Goal: Transaction & Acquisition: Book appointment/travel/reservation

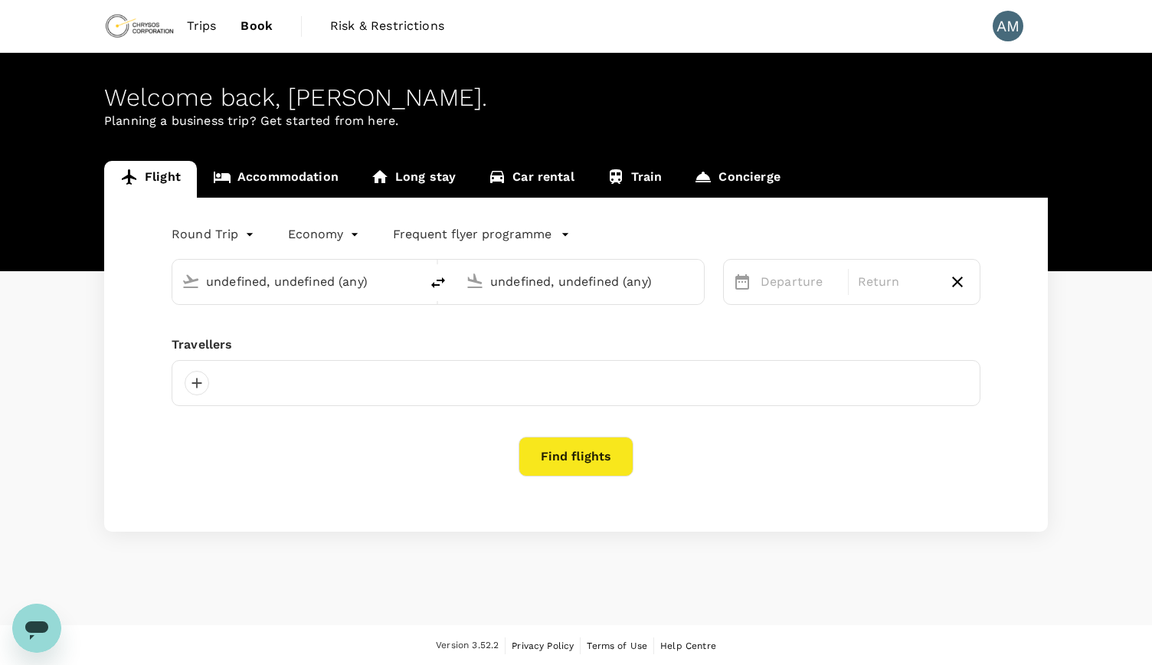
type input "Vancouver Intl (YVR)"
type input "Toronto [PERSON_NAME] Intl (YYZ)"
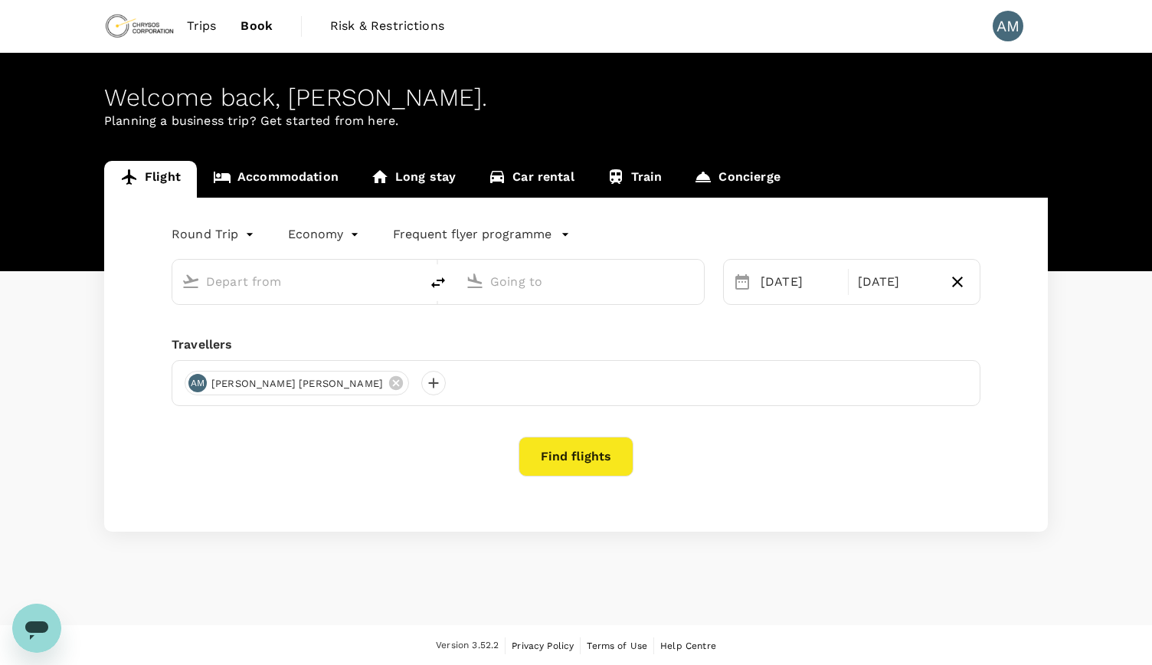
type input "Vancouver Intl (YVR)"
type input "Toronto [PERSON_NAME] Intl (YYZ)"
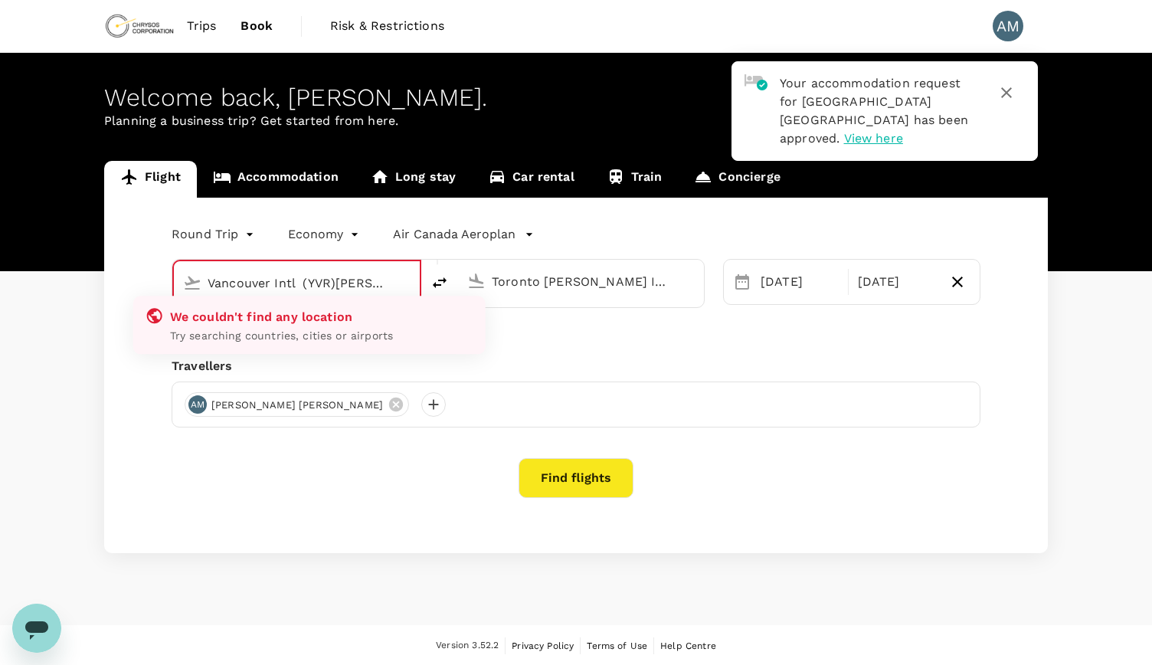
type input "Vancouver Intl (YVR)vancouve"
type input "r"
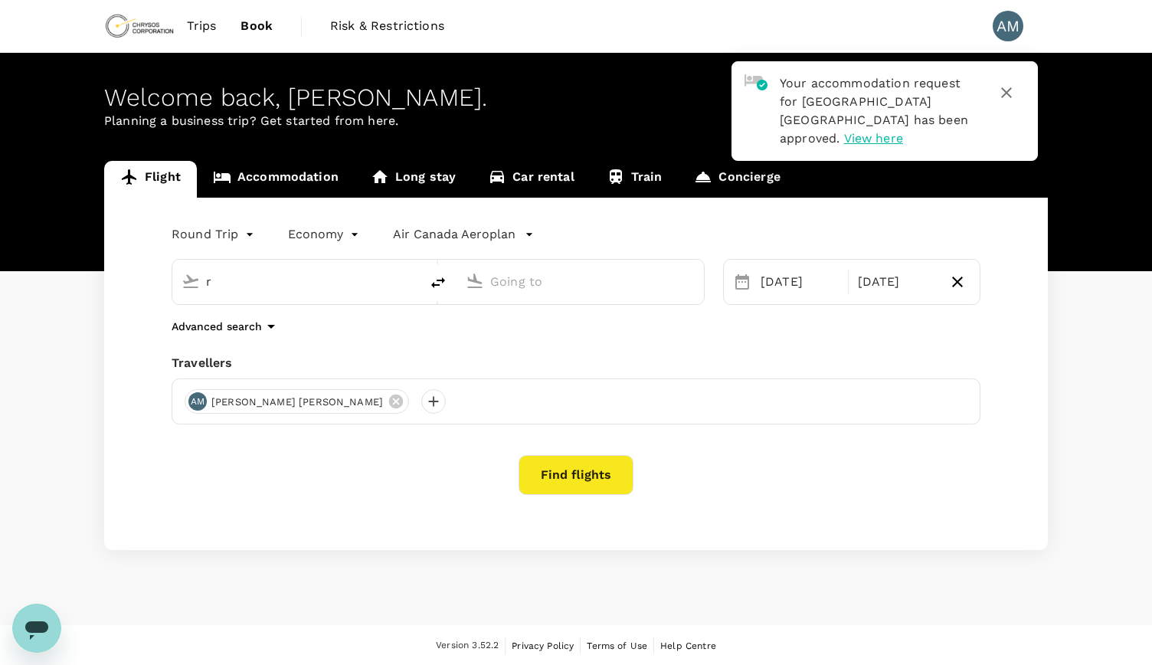
type input "Vancouver Intl (YVR)"
drag, startPoint x: 553, startPoint y: 287, endPoint x: 577, endPoint y: 273, distance: 28.1
click at [554, 291] on input "Toronto [PERSON_NAME] Intl (YYZ)" at bounding box center [580, 282] width 181 height 24
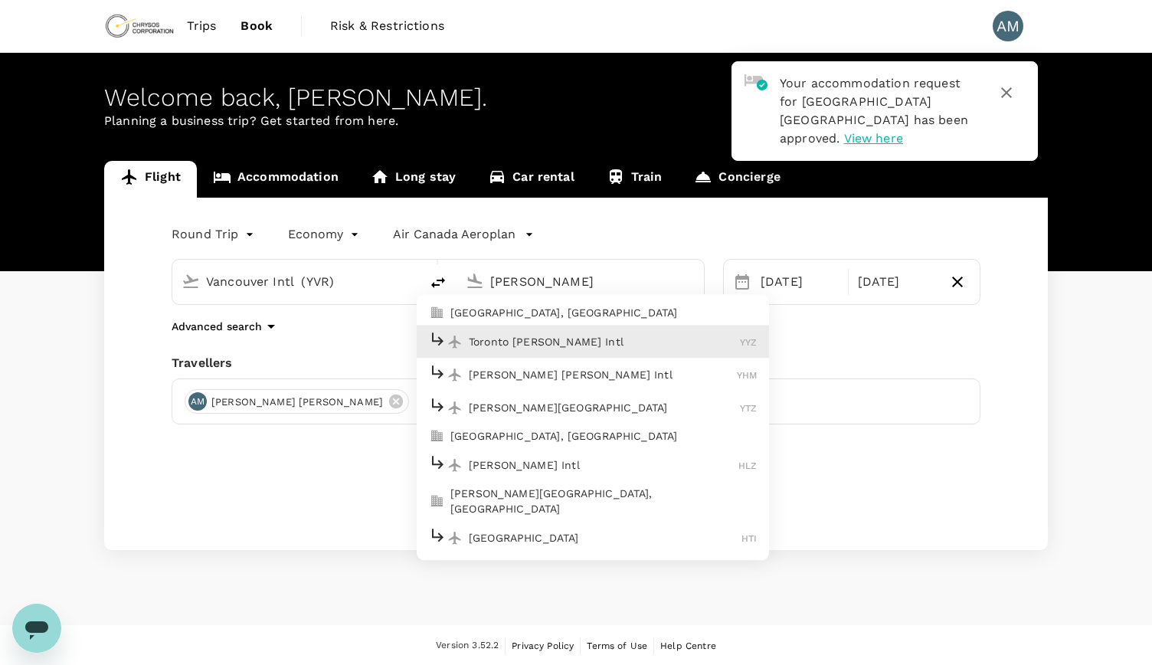
click at [682, 374] on p "[PERSON_NAME] [PERSON_NAME] Intl" at bounding box center [603, 374] width 268 height 15
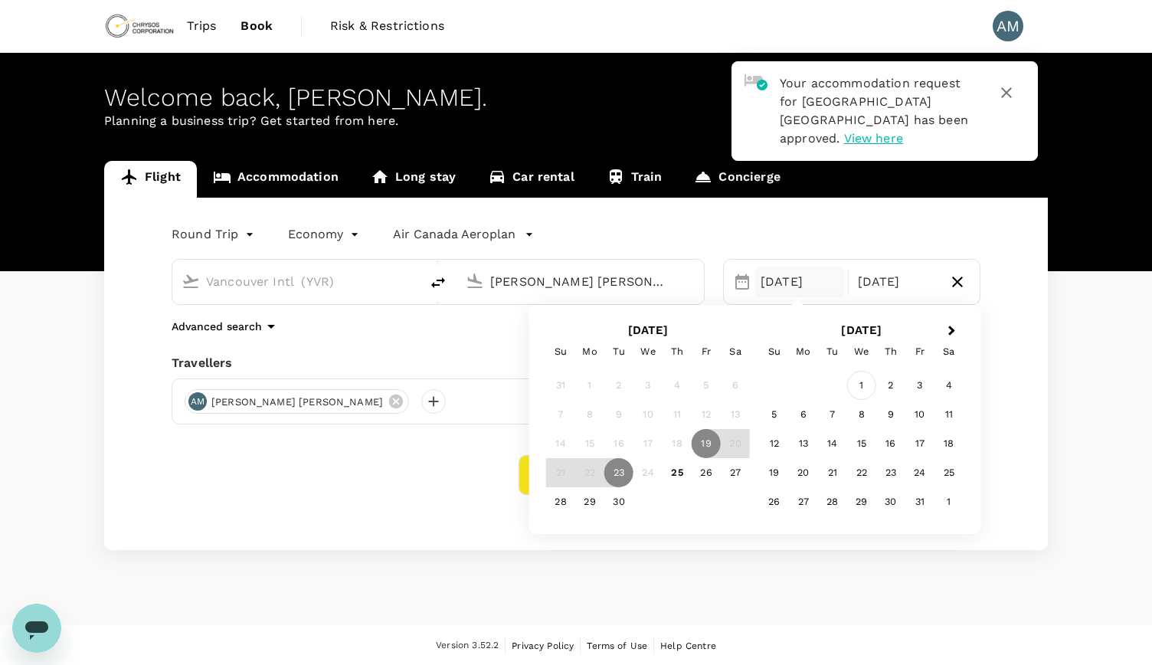
type input "[PERSON_NAME] [PERSON_NAME] Intl (YHM)"
click at [866, 388] on div "1" at bounding box center [861, 385] width 29 height 29
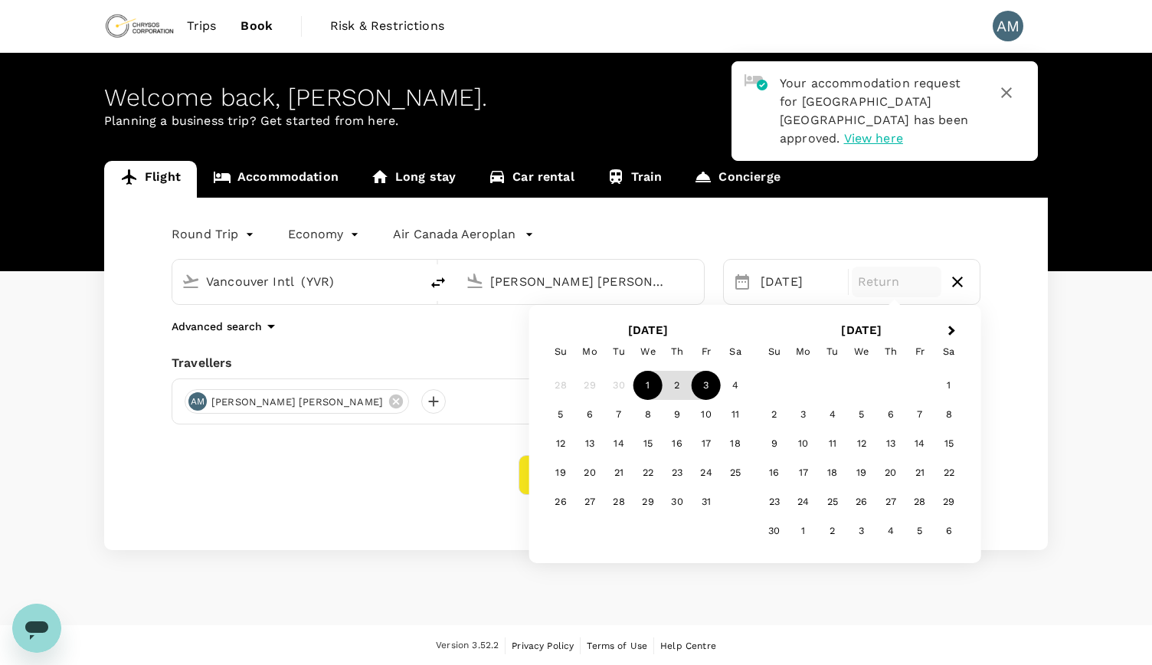
click at [711, 381] on div "3" at bounding box center [705, 385] width 29 height 29
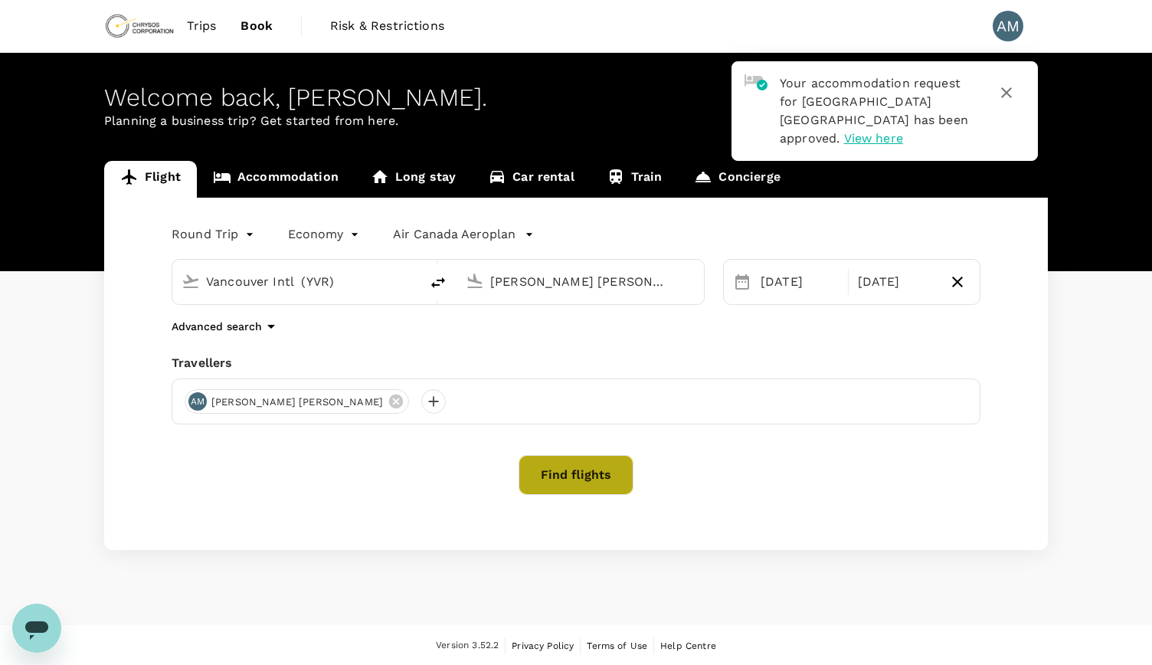
click at [623, 481] on button "Find flights" at bounding box center [575, 475] width 115 height 40
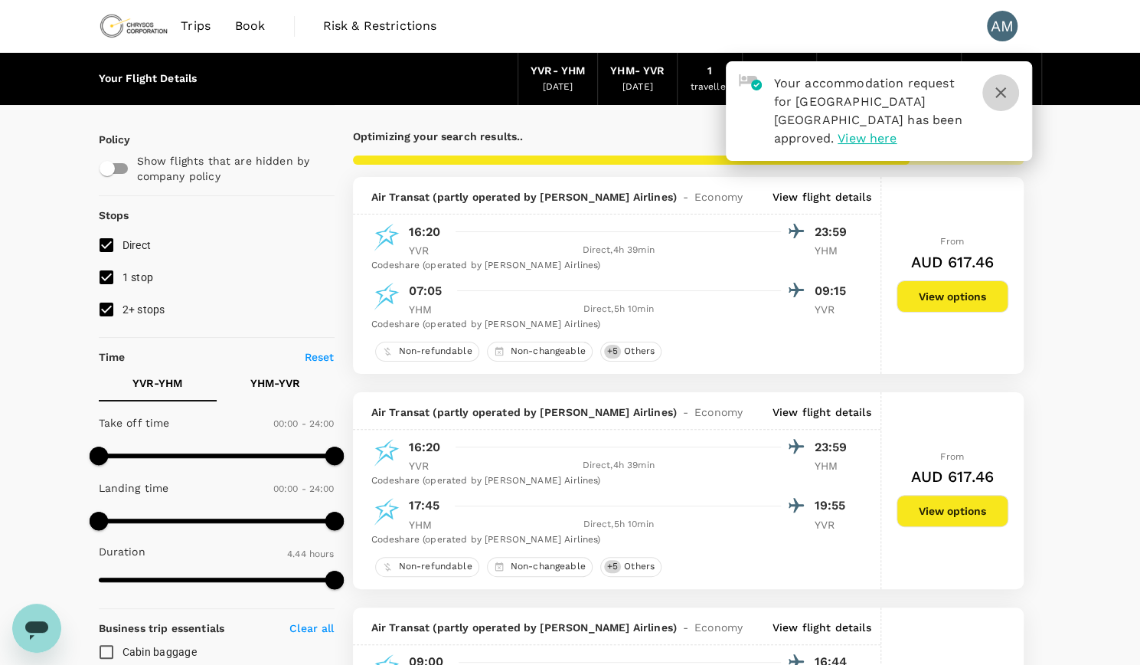
click at [1009, 92] on icon "button" at bounding box center [1000, 92] width 18 height 18
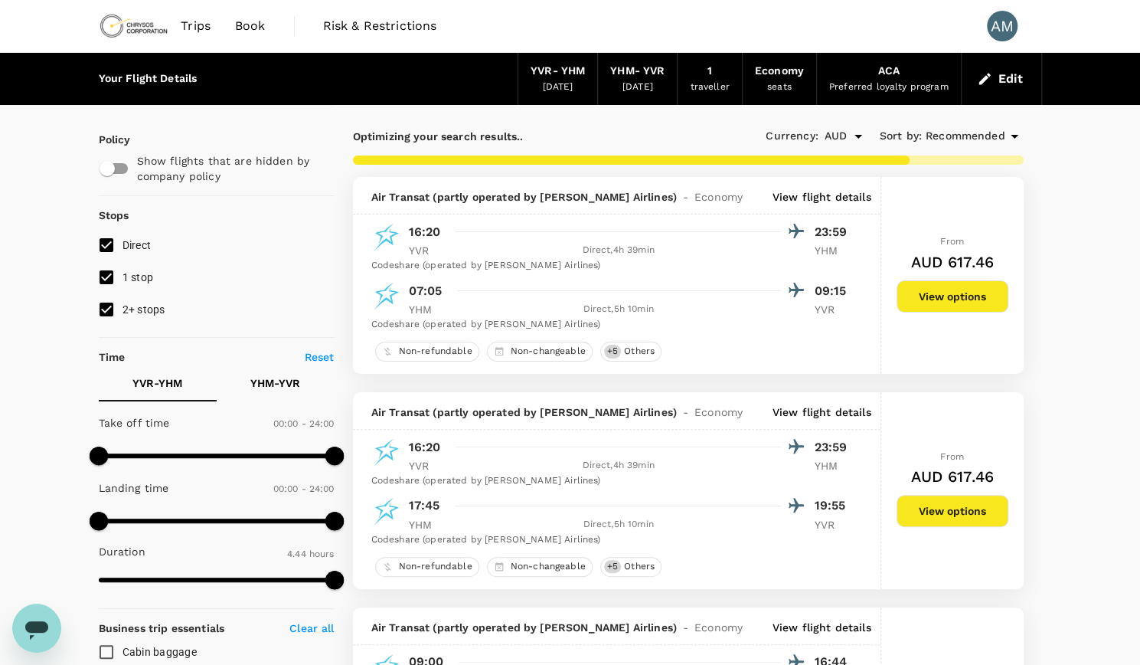
type input "760"
checkbox input "false"
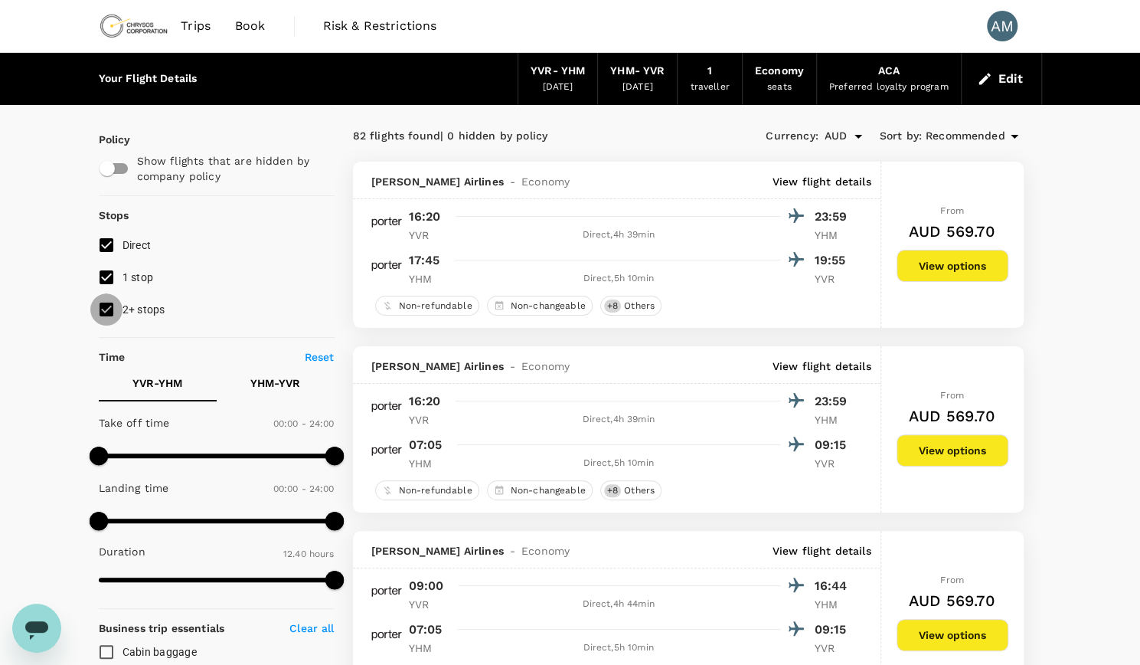
click at [103, 305] on input "2+ stops" at bounding box center [106, 309] width 32 height 32
checkbox input "false"
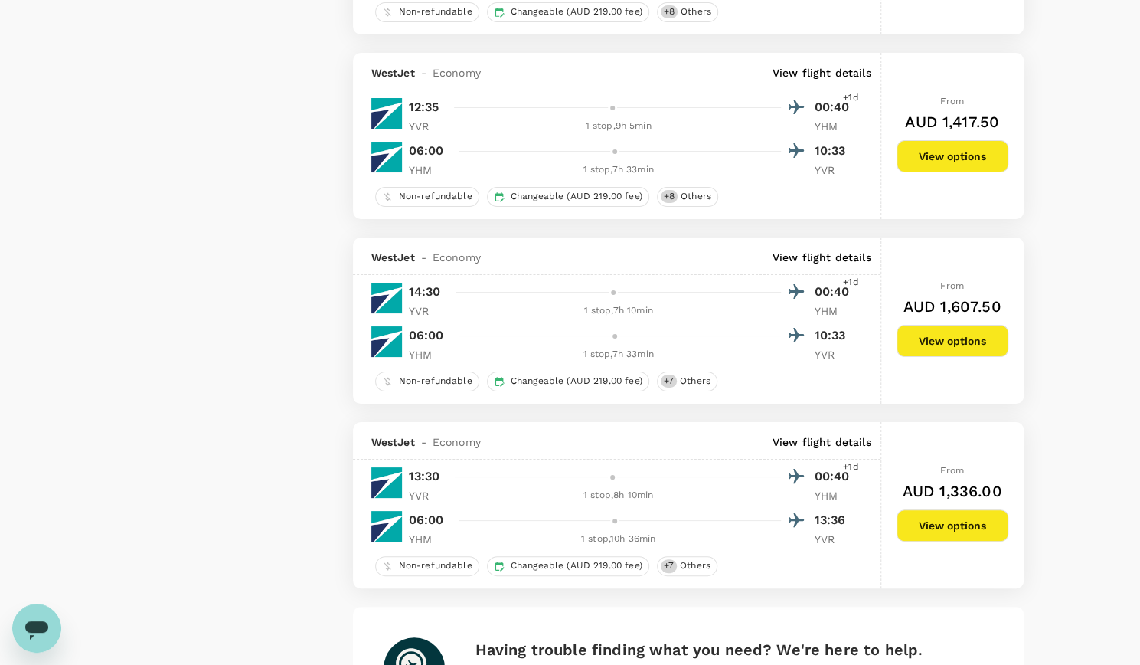
scroll to position [3597, 0]
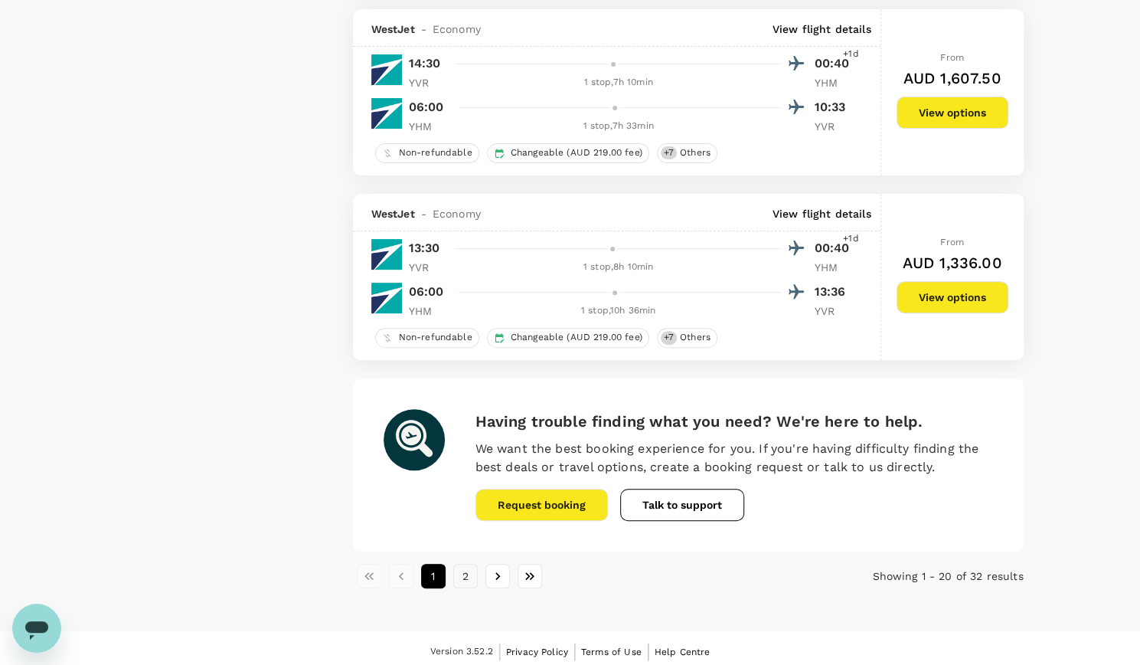
click at [468, 568] on button "2" at bounding box center [465, 576] width 25 height 25
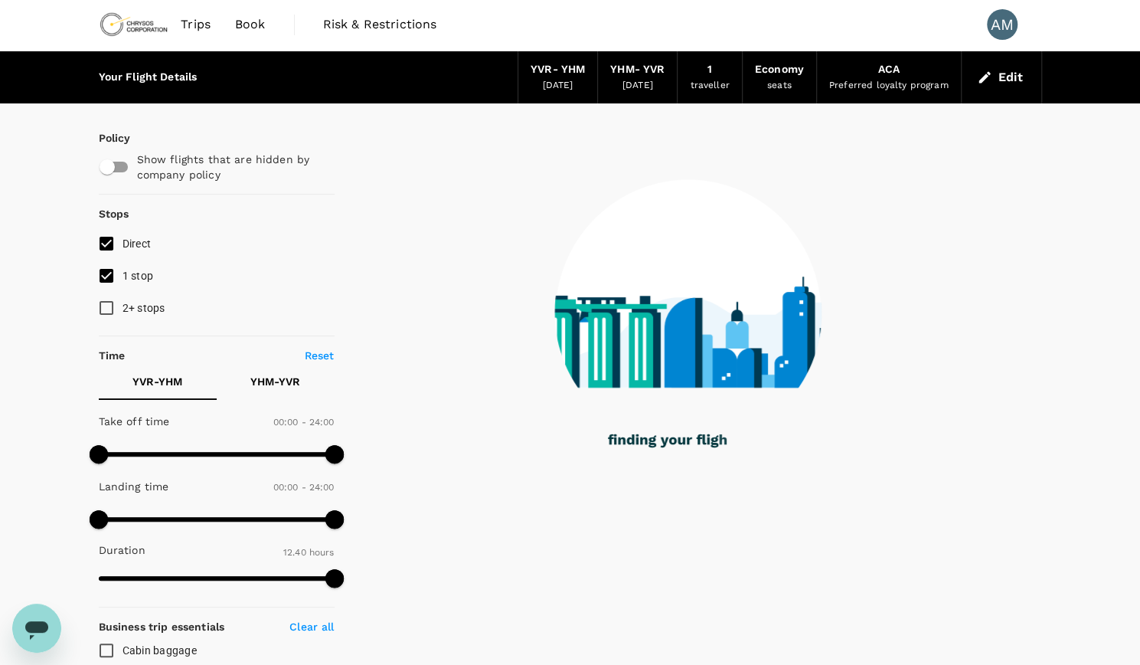
scroll to position [0, 0]
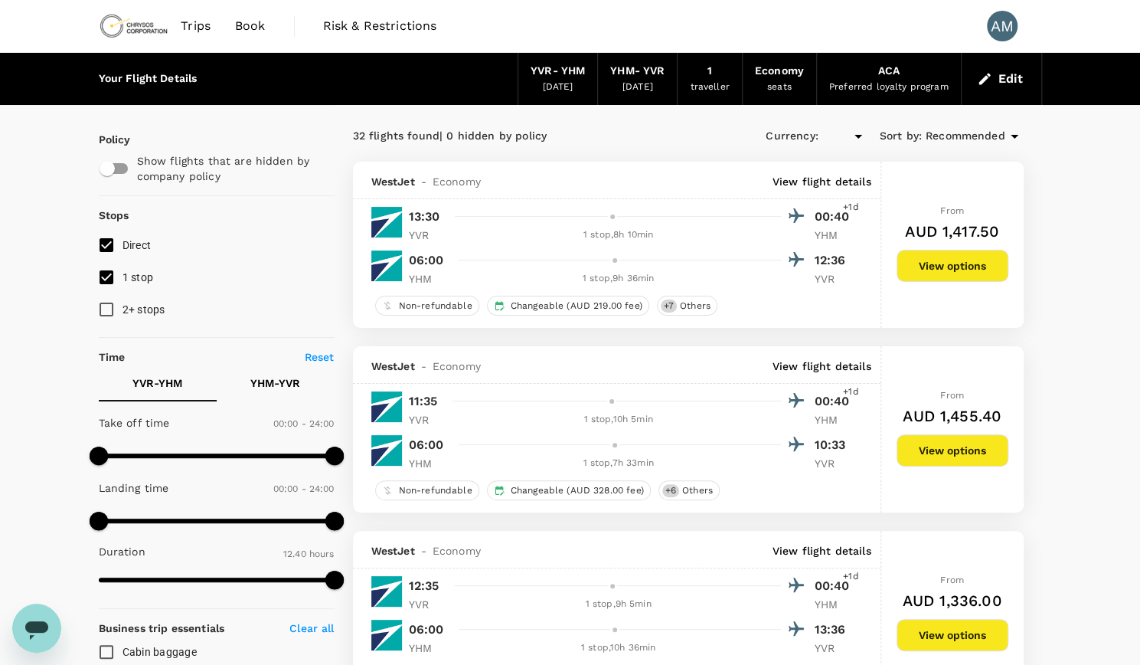
type input "AUD"
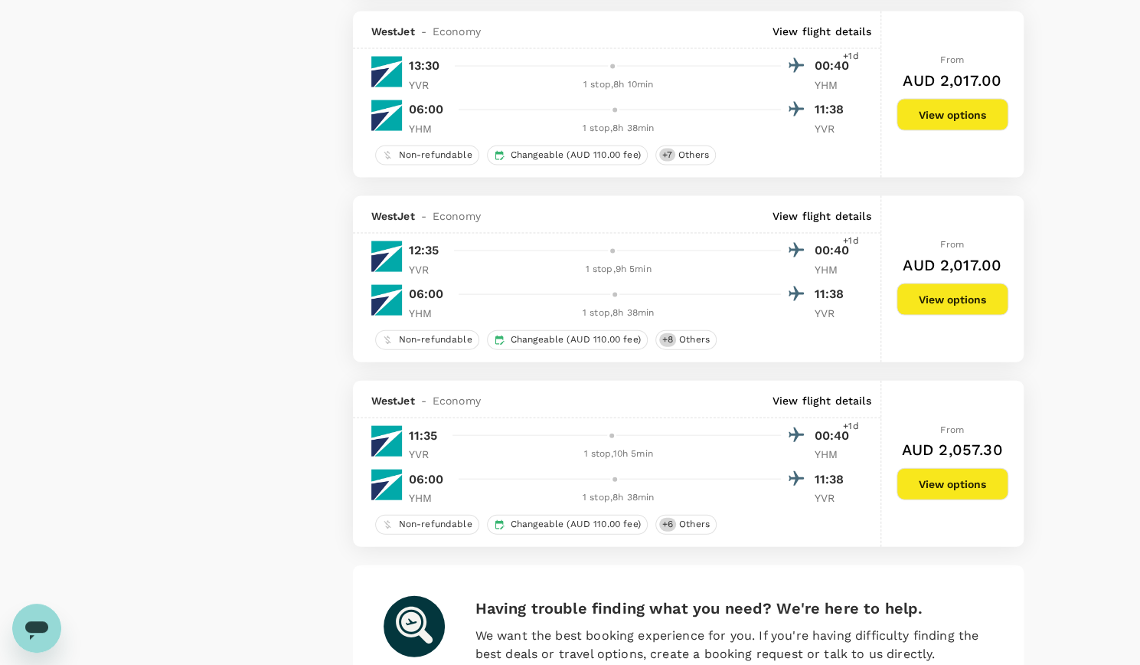
scroll to position [2001, 0]
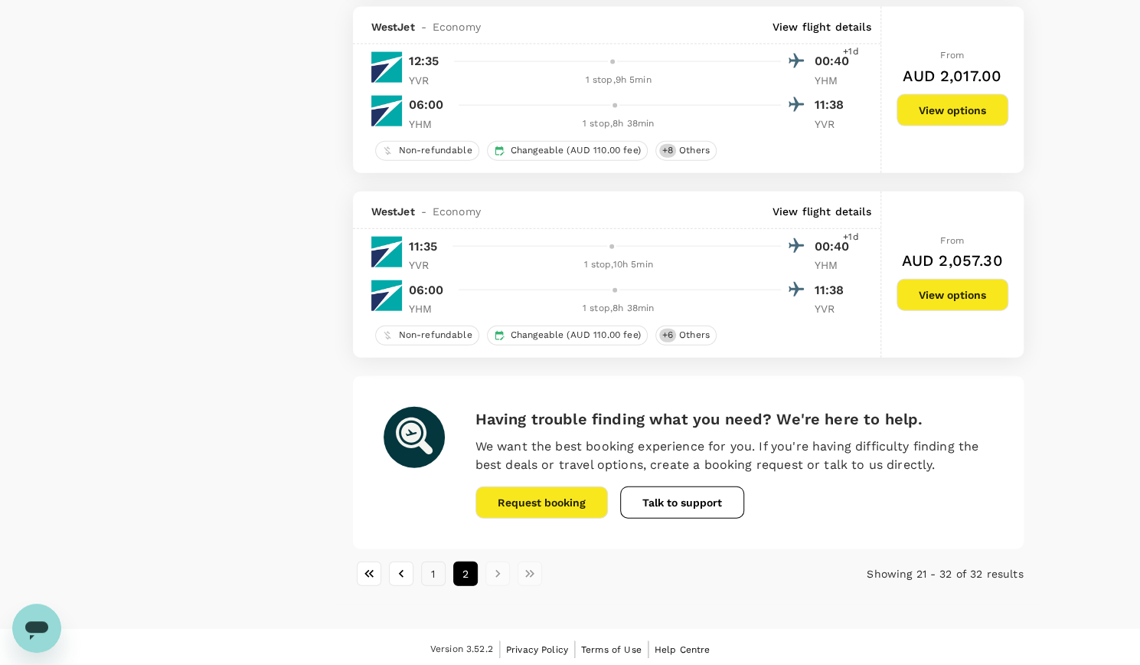
click at [430, 567] on button "1" at bounding box center [433, 573] width 25 height 25
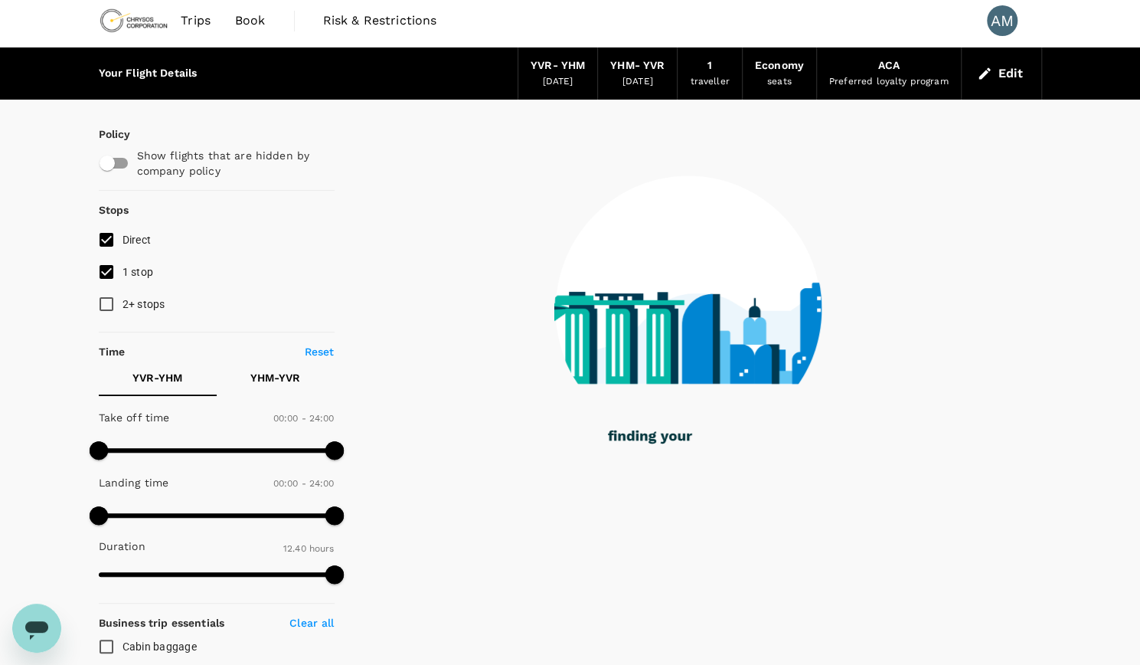
scroll to position [0, 0]
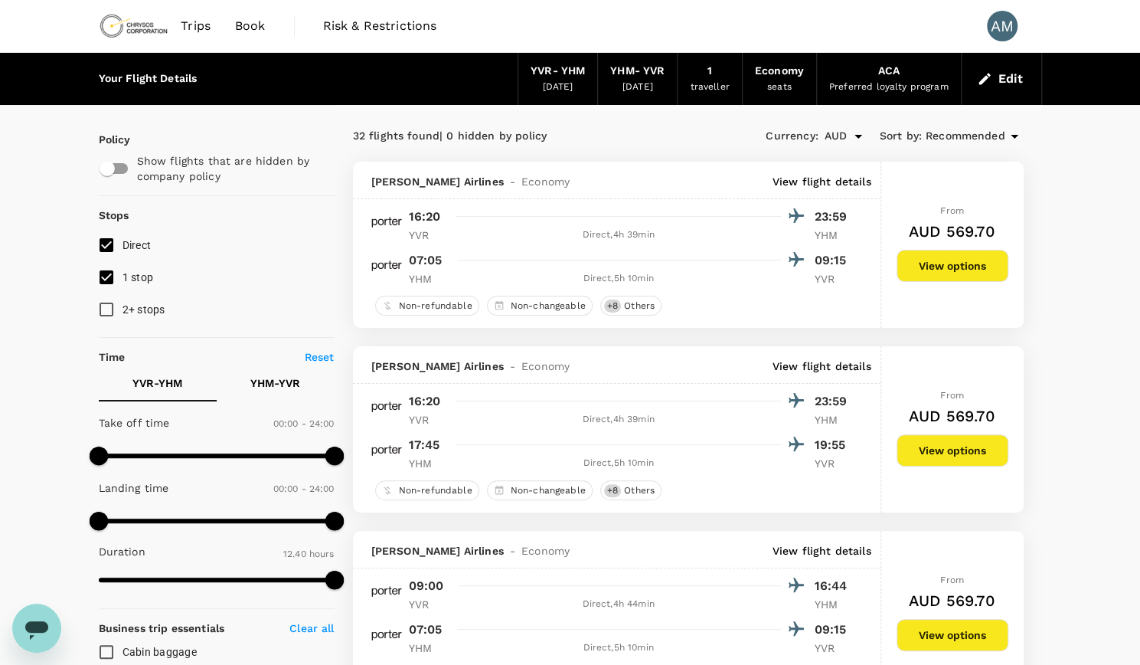
click at [619, 367] on div "[PERSON_NAME] Airlines - Economy View flight details" at bounding box center [621, 365] width 500 height 15
click at [712, 172] on div "[PERSON_NAME] Airlines - Economy View flight details" at bounding box center [617, 181] width 528 height 38
click at [689, 194] on div "[PERSON_NAME] Airlines - Economy View flight details" at bounding box center [617, 181] width 528 height 38
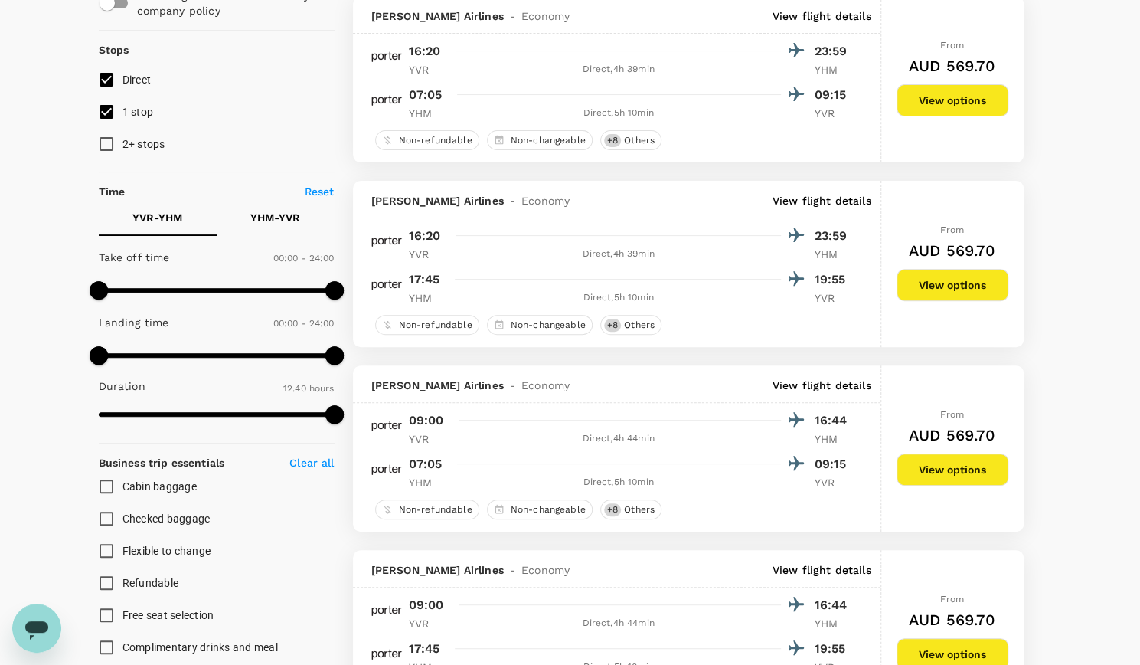
scroll to position [153, 0]
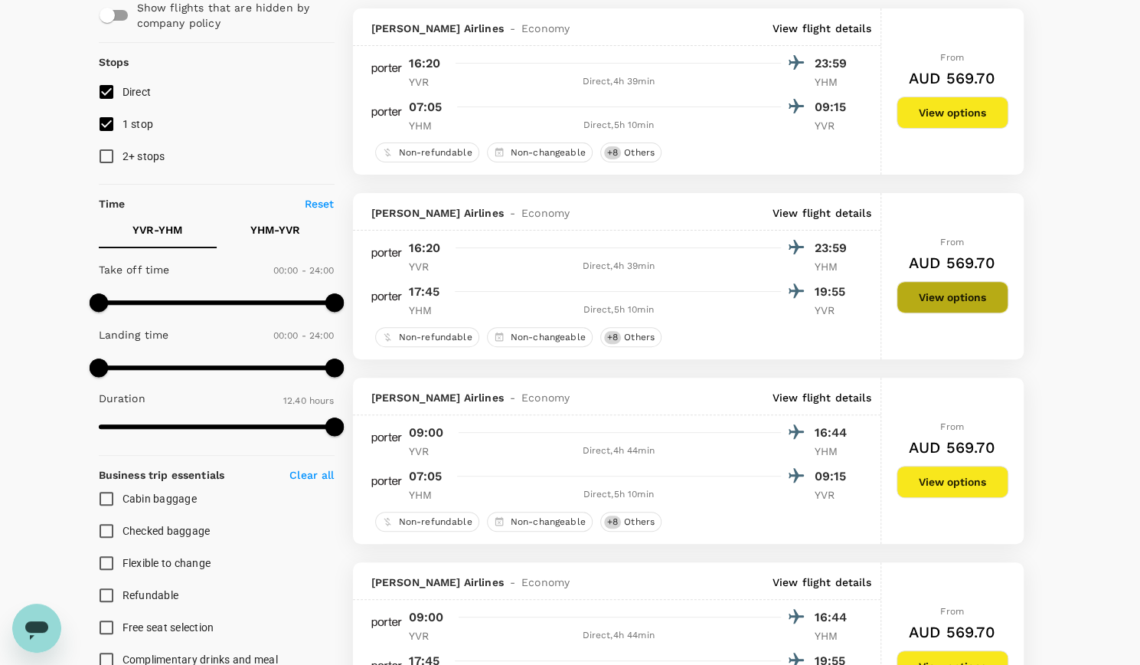
click at [973, 302] on button "View options" at bounding box center [953, 297] width 112 height 32
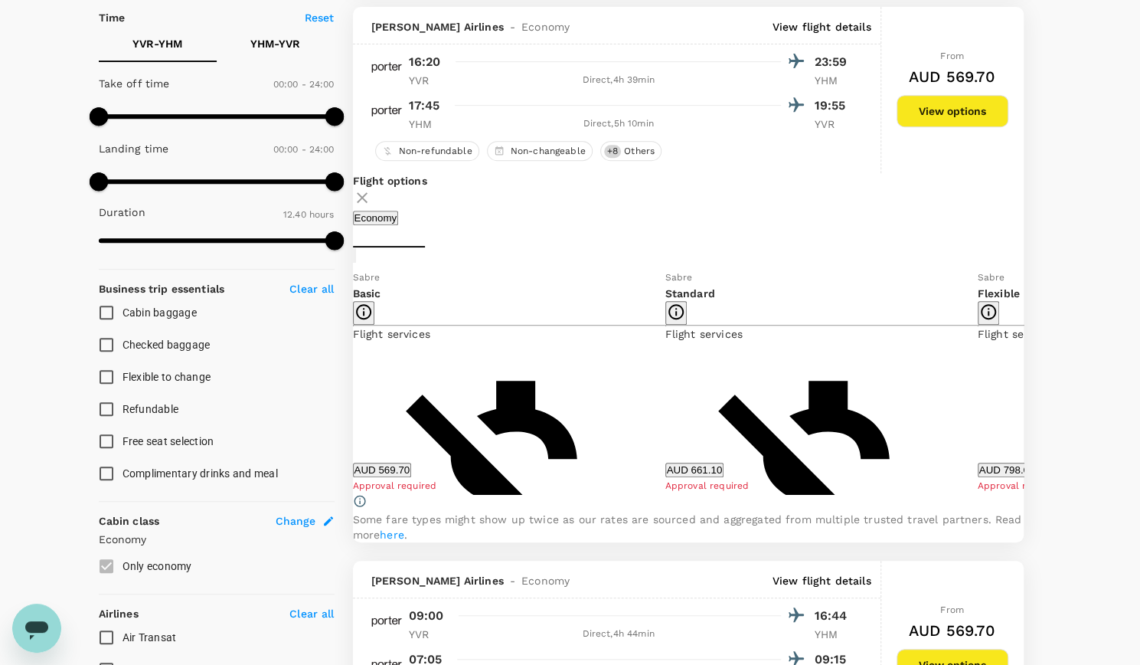
scroll to position [345, 0]
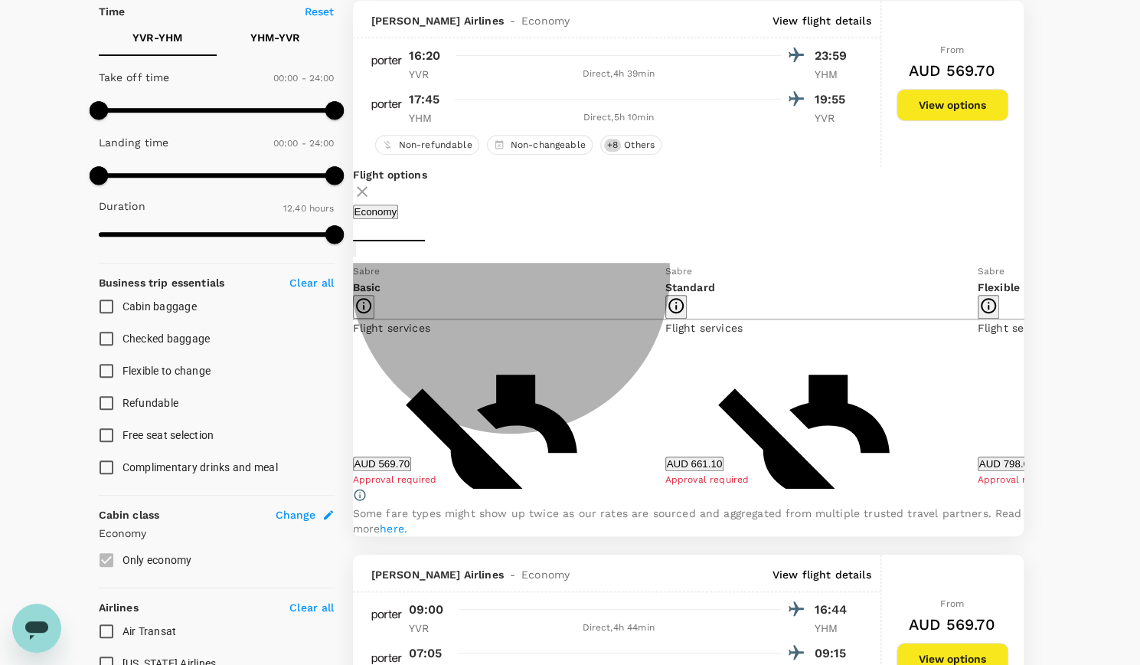
click at [724, 468] on button "AUD 661.10" at bounding box center [694, 463] width 59 height 15
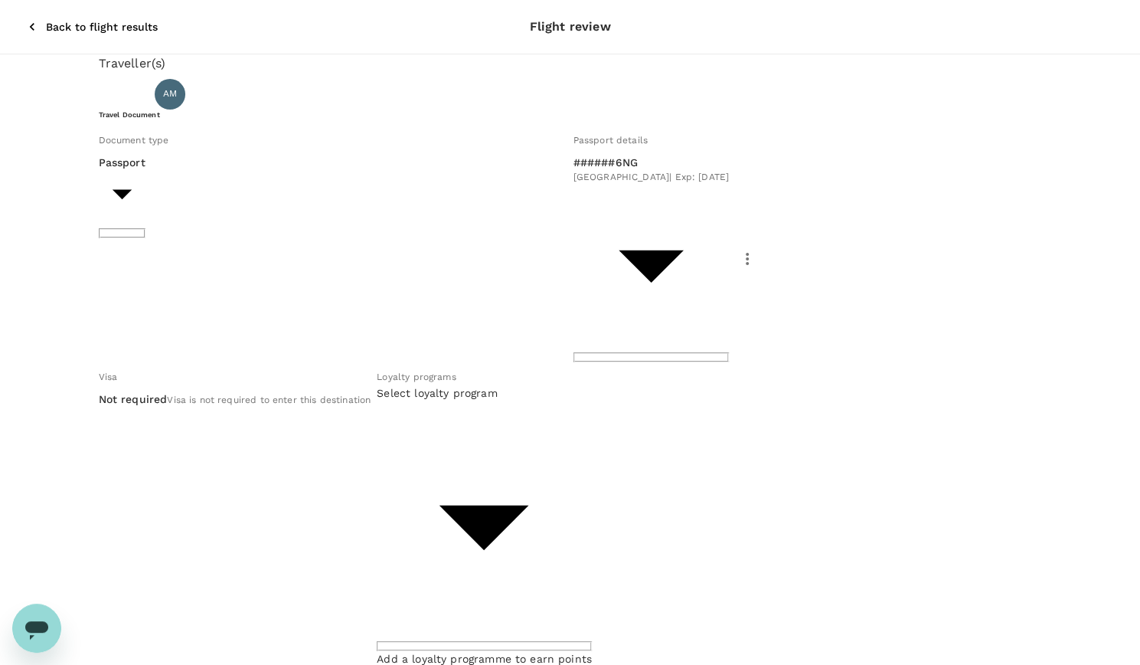
click at [25, 19] on icon "button" at bounding box center [32, 26] width 15 height 15
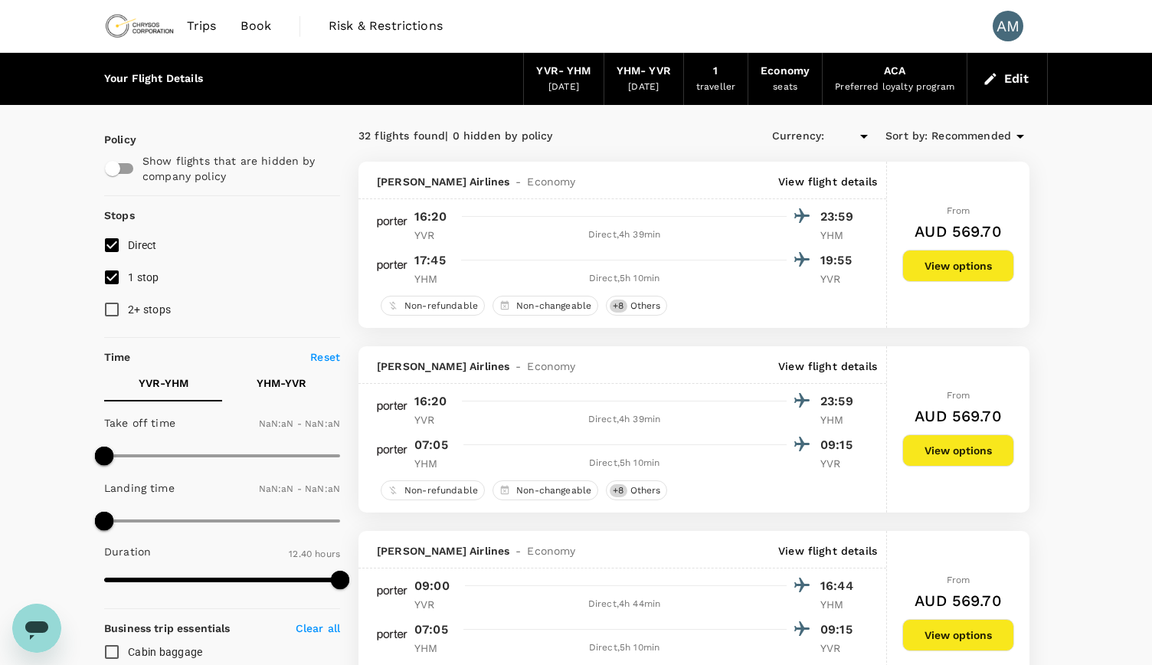
type input "AUD"
type input "1440"
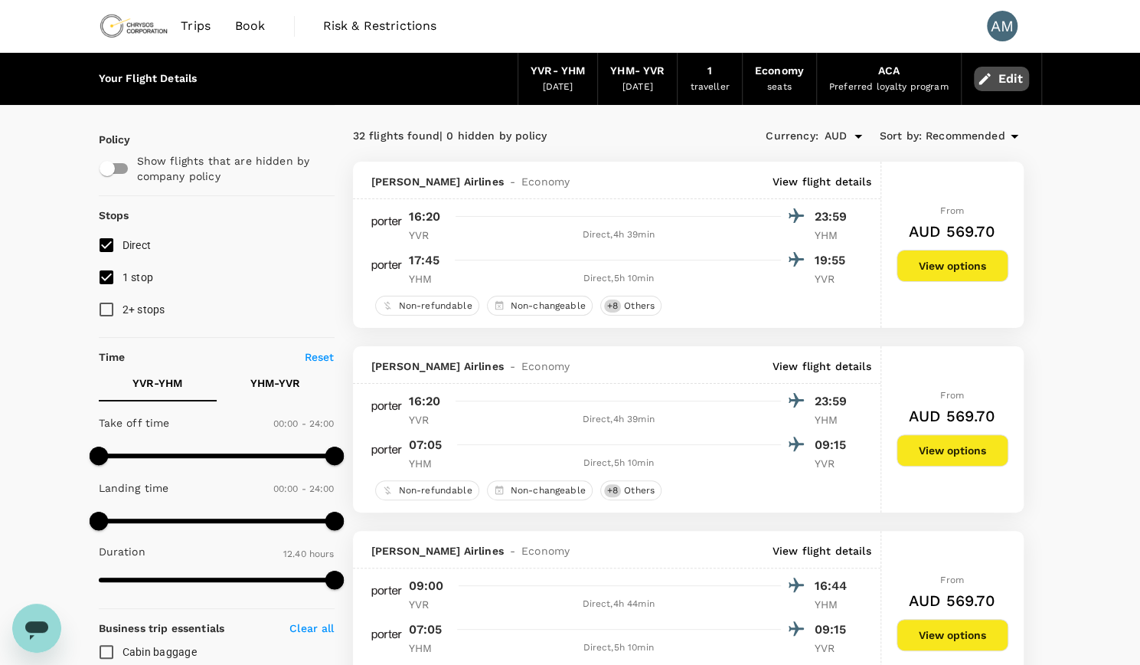
click at [1003, 77] on button "Edit" at bounding box center [1001, 79] width 55 height 25
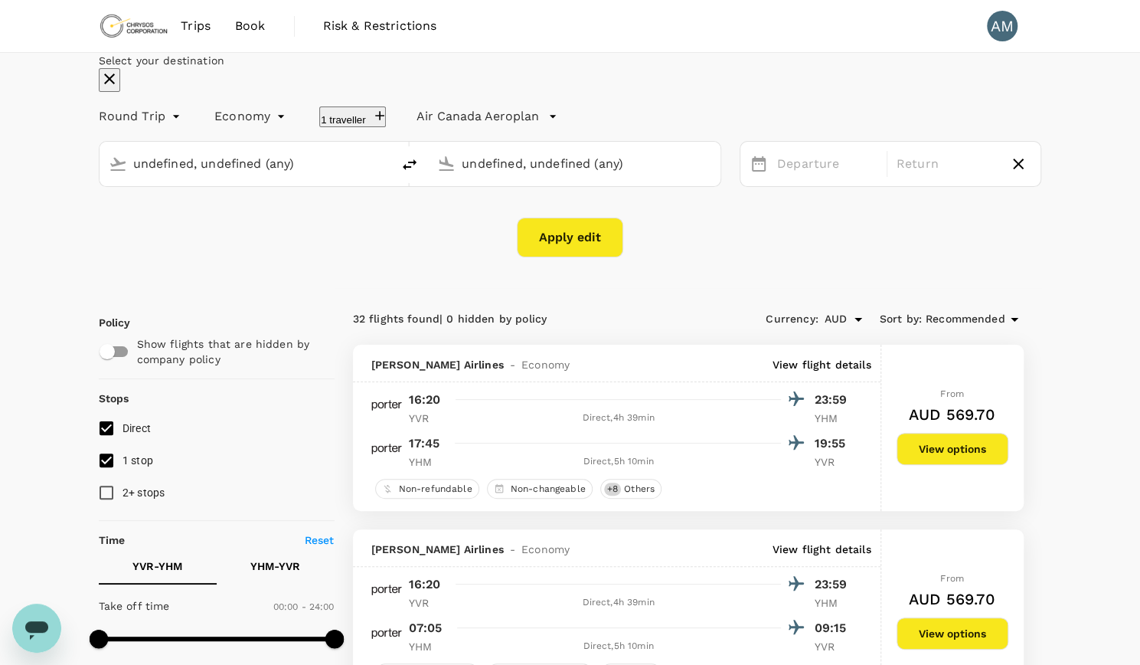
type input "Vancouver Intl (YVR)"
type input "[PERSON_NAME] [PERSON_NAME] Intl (YHM)"
type input "Vancouver Intl (YVR)"
type input "[PERSON_NAME] [PERSON_NAME] Intl (YHM)"
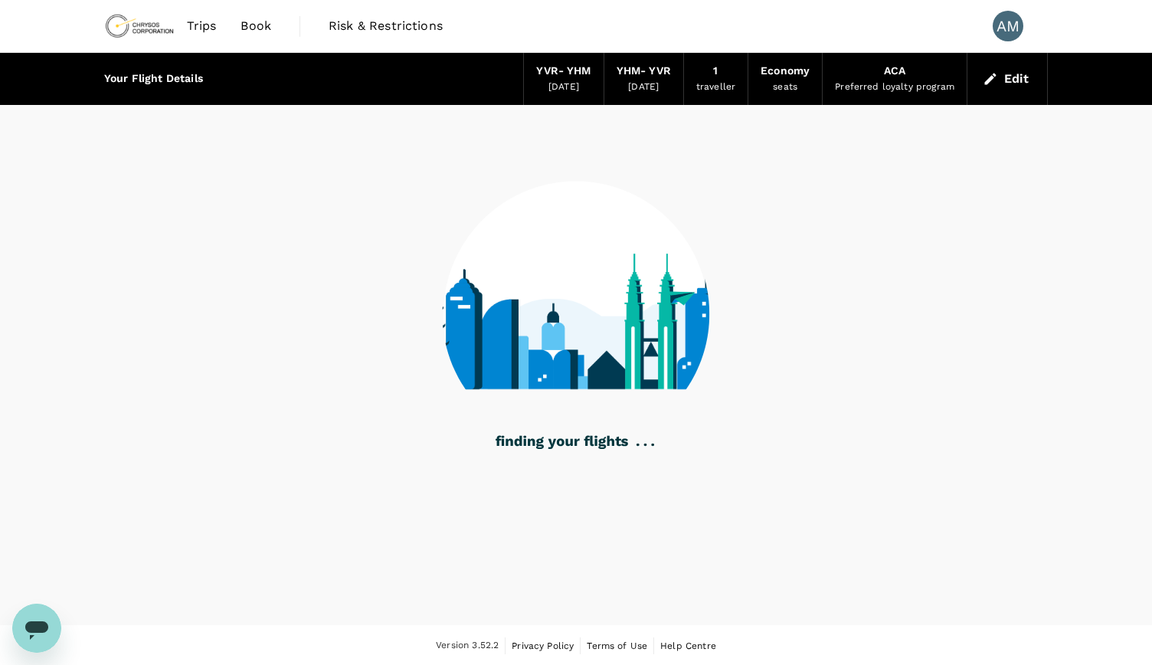
click at [999, 76] on button "Edit" at bounding box center [1006, 79] width 55 height 25
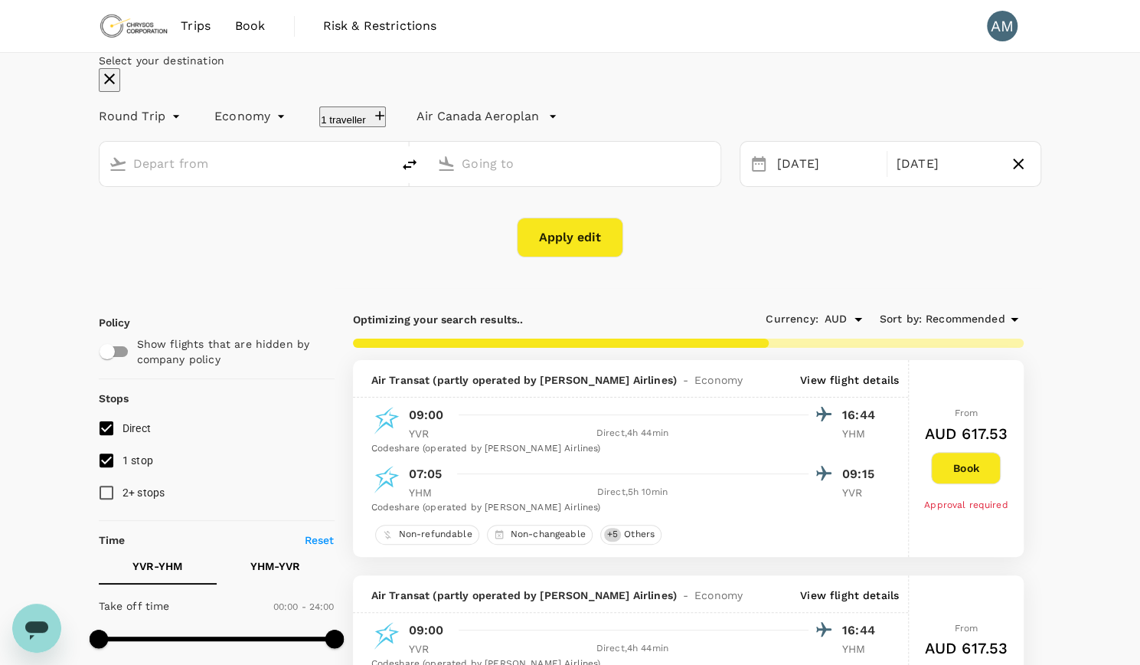
type input "Vancouver Intl (YVR)"
type input "[PERSON_NAME] [PERSON_NAME] Intl (YHM)"
click at [207, 159] on body "Trips Book Risk & Restrictions AM Select your destination Round Trip roundtrip …" at bounding box center [570, 675] width 1140 height 1351
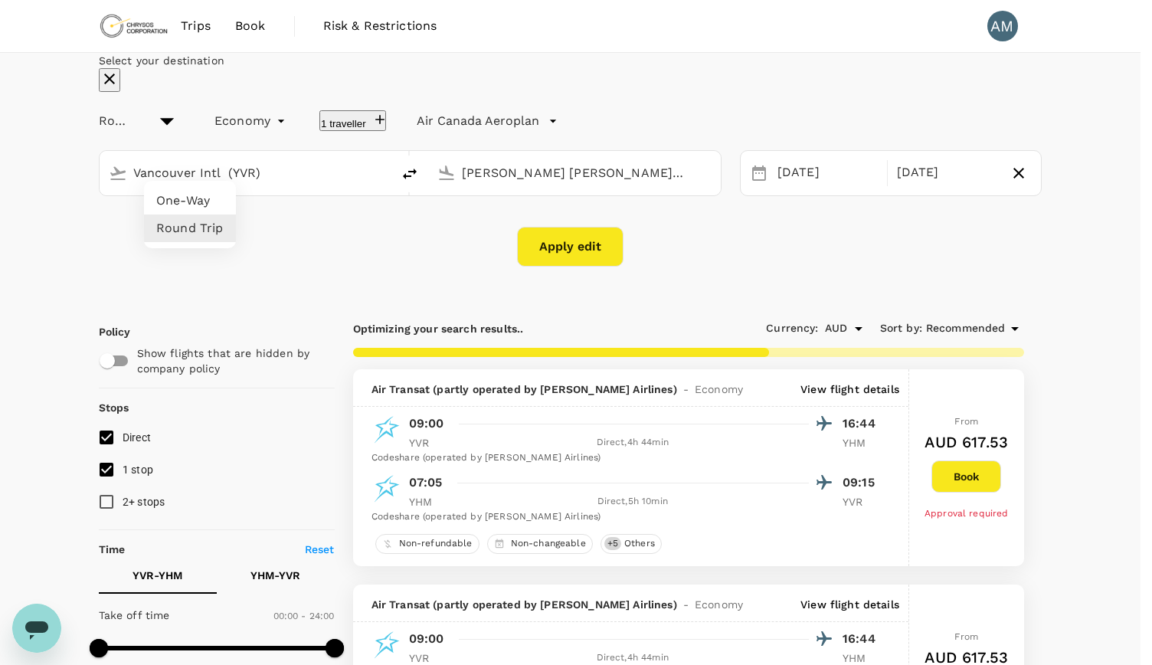
click at [329, 316] on div at bounding box center [576, 332] width 1152 height 665
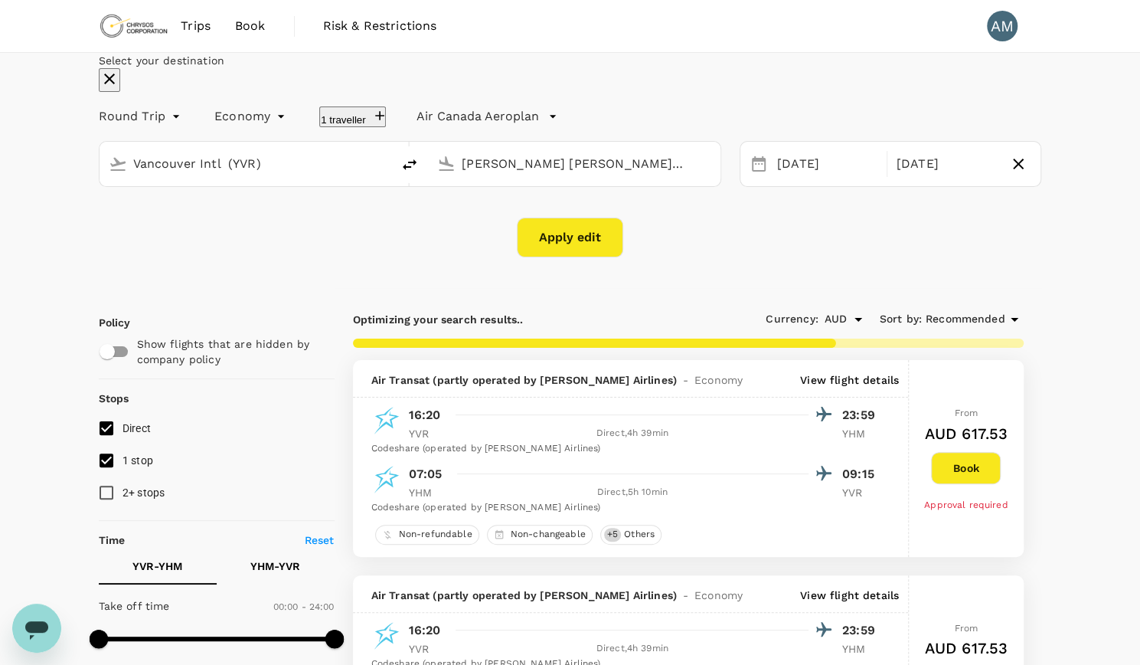
type input "760"
checkbox input "false"
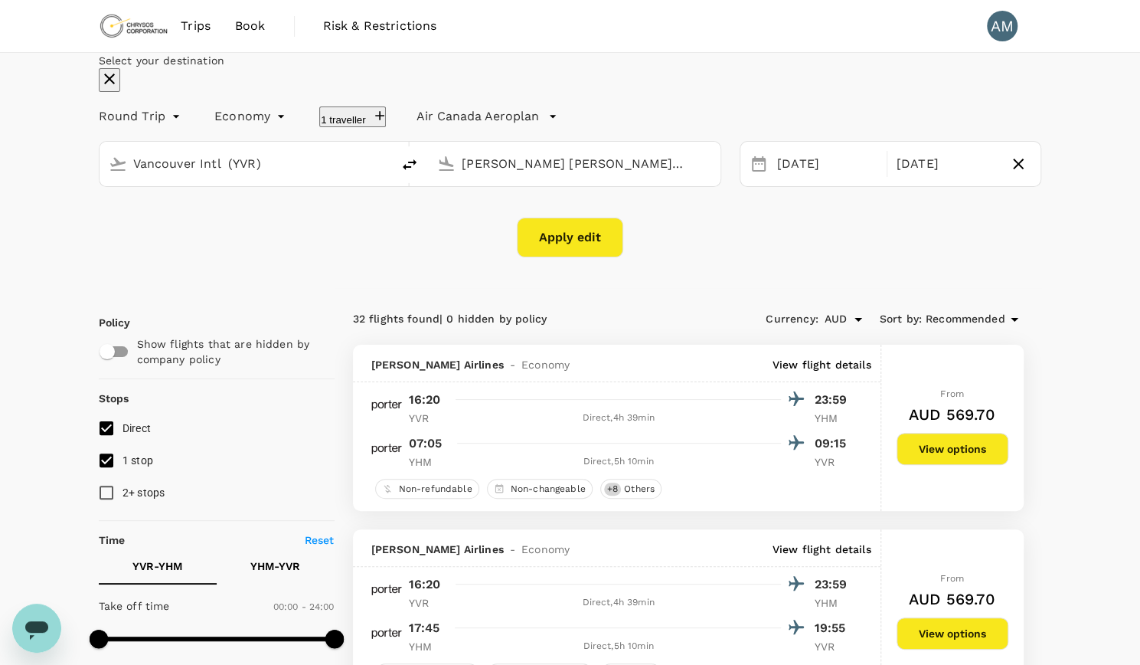
click at [893, 257] on div "Select your destination Round Trip roundtrip Economy economy 1 traveller Air [G…" at bounding box center [570, 155] width 943 height 204
click at [671, 175] on input "[PERSON_NAME] [PERSON_NAME] Intl (YHM)" at bounding box center [575, 164] width 227 height 24
click at [739, 257] on div "Select your destination Round Trip roundtrip Economy economy 1 traveller Air [G…" at bounding box center [570, 155] width 943 height 204
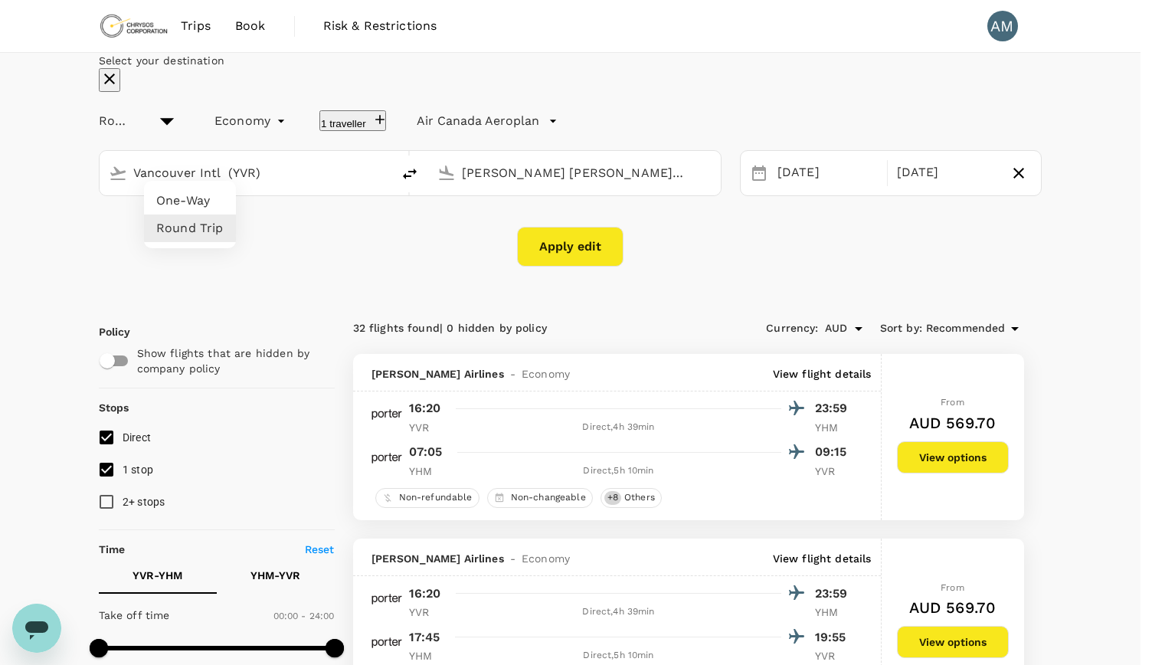
click at [387, 300] on div at bounding box center [576, 332] width 1152 height 665
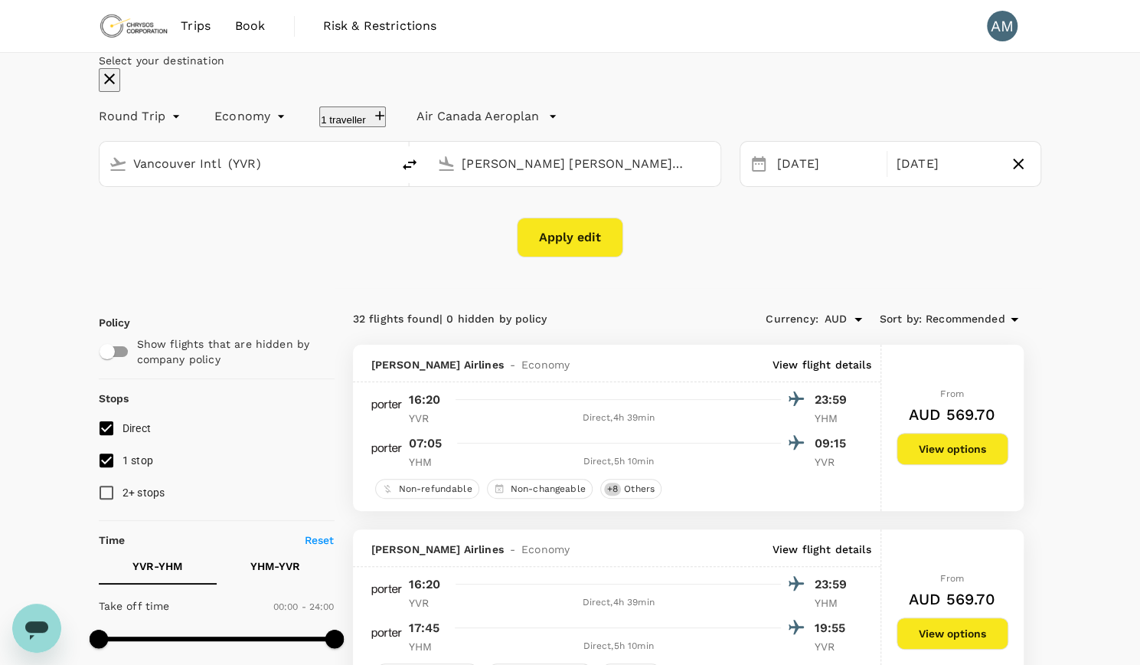
click at [828, 257] on div "Apply edit" at bounding box center [570, 237] width 943 height 40
click at [812, 95] on div "Select your destination Round Trip roundtrip Economy economy 1 traveller Air [G…" at bounding box center [570, 155] width 943 height 204
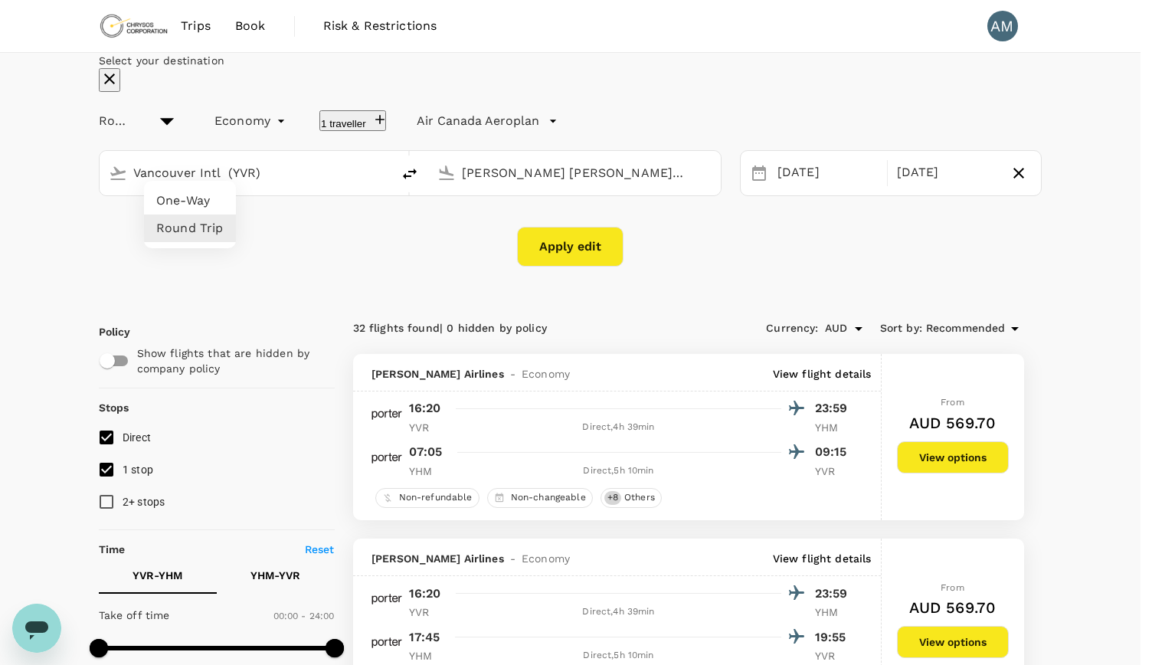
click at [222, 162] on div at bounding box center [576, 332] width 1152 height 665
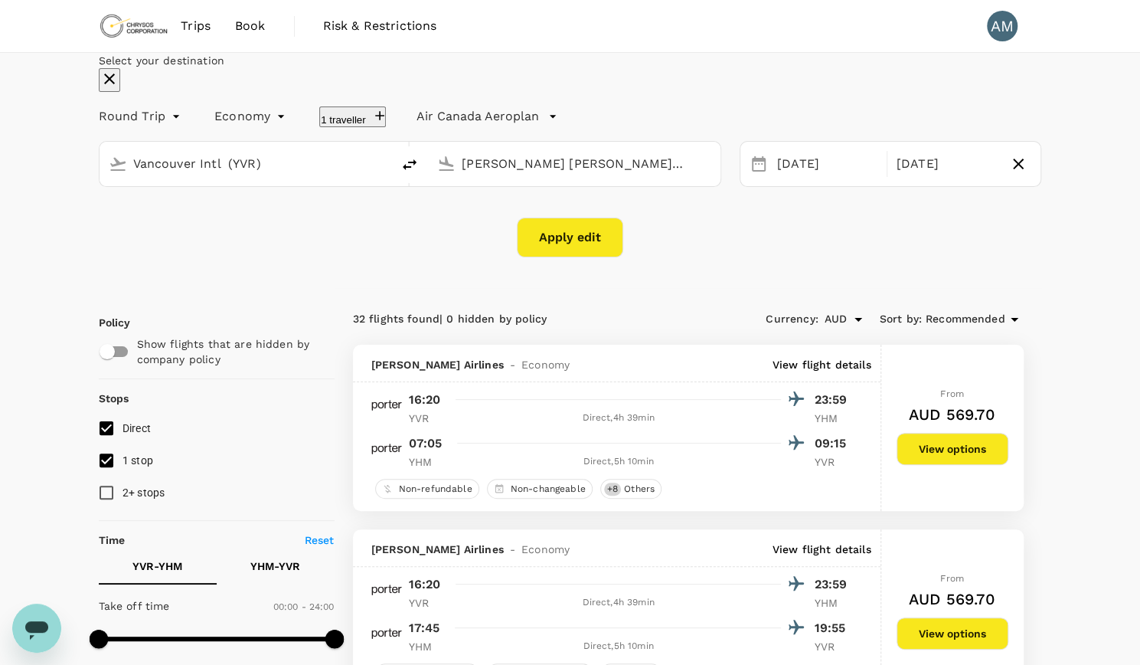
click at [191, 28] on span "Trips" at bounding box center [196, 26] width 30 height 18
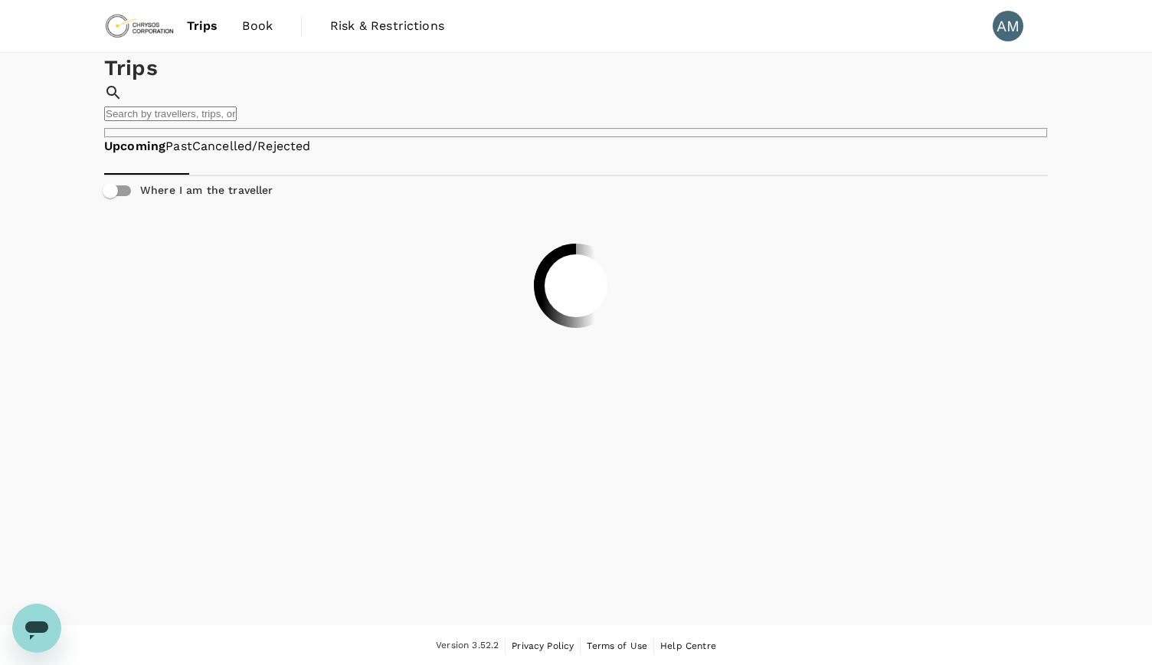
click at [270, 27] on span "Book" at bounding box center [257, 26] width 31 height 18
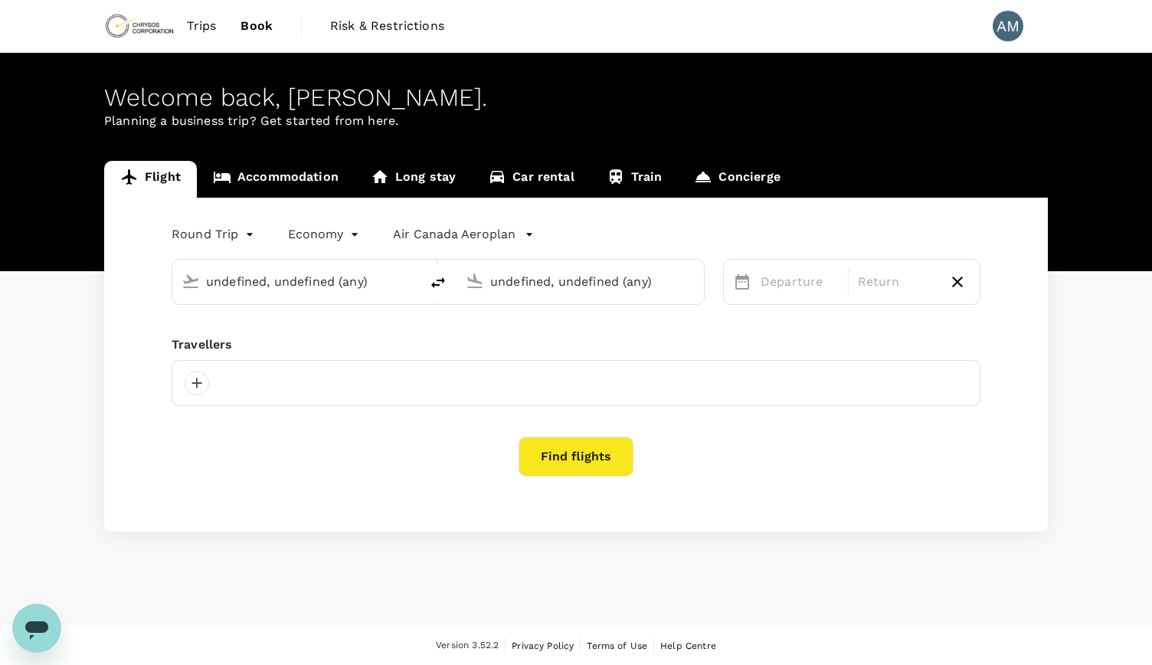
type input "Vancouver Intl (YVR)"
type input "[PERSON_NAME] [PERSON_NAME] Intl (YHM)"
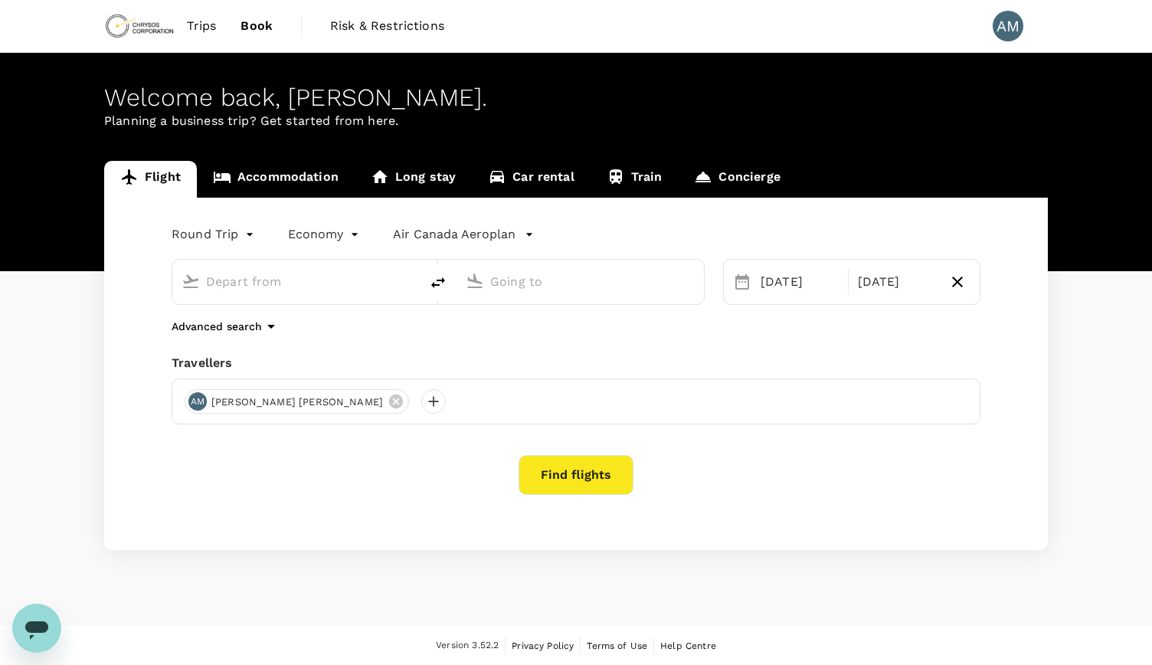
type input "Vancouver Intl (YVR)"
type input "[PERSON_NAME] [PERSON_NAME] Intl (YHM)"
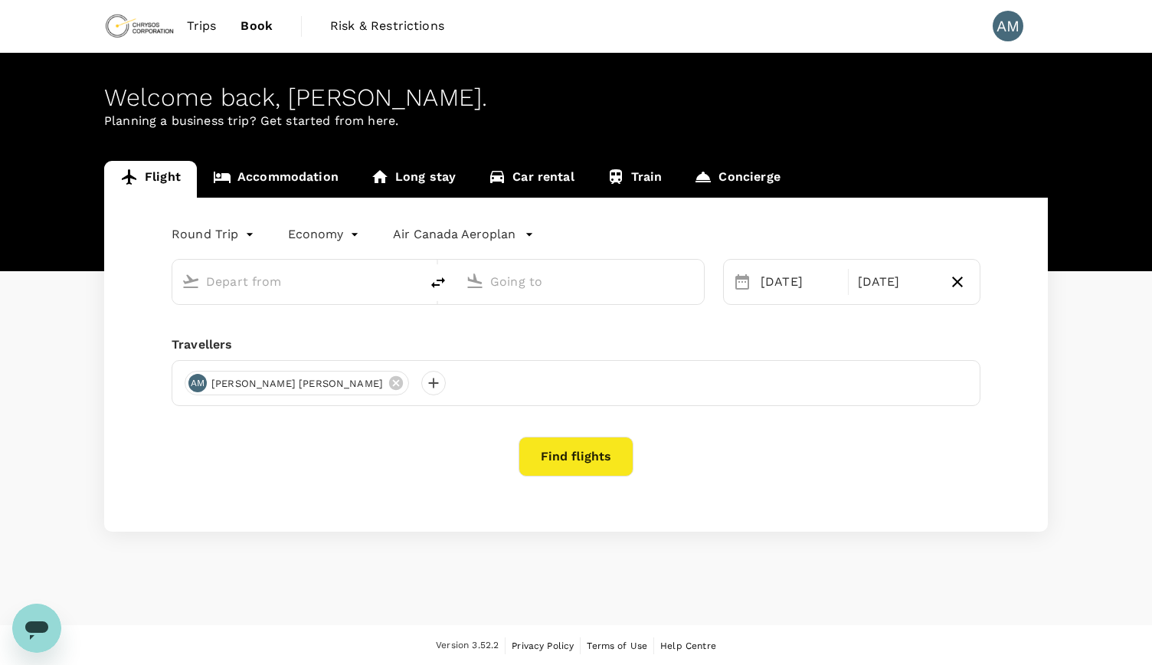
type input "Vancouver Intl (YVR)"
type input "[PERSON_NAME] [PERSON_NAME] Intl (YHM)"
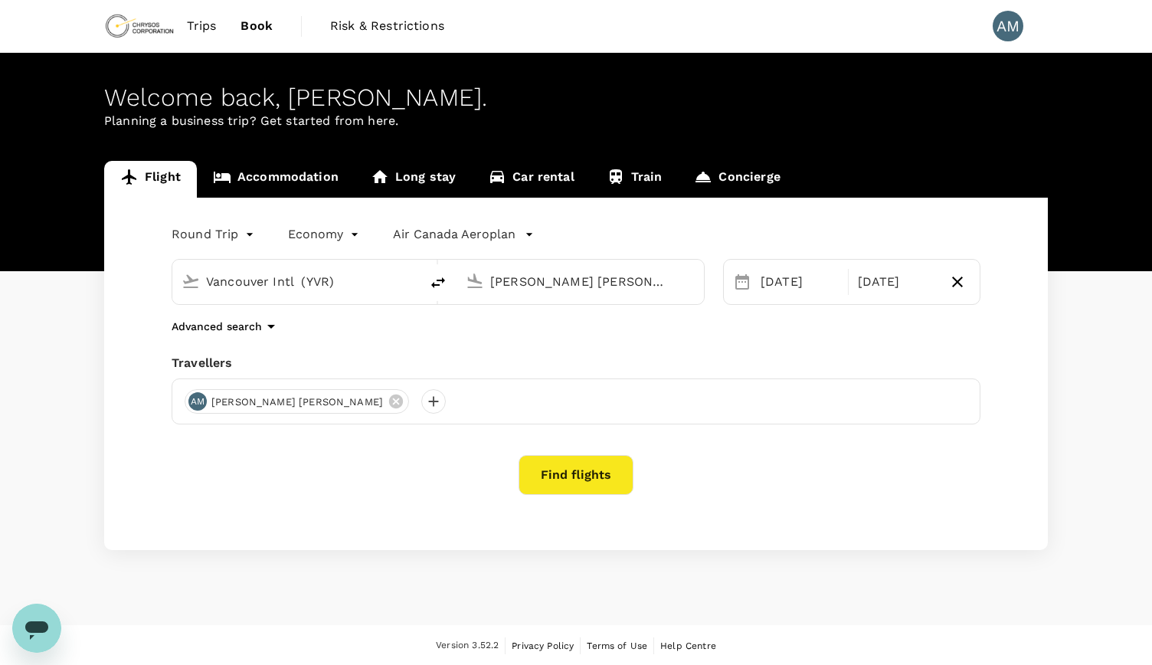
click at [217, 235] on body "Trips Book Risk & Restrictions AM Welcome back , [PERSON_NAME] . Planning a bus…" at bounding box center [576, 333] width 1152 height 666
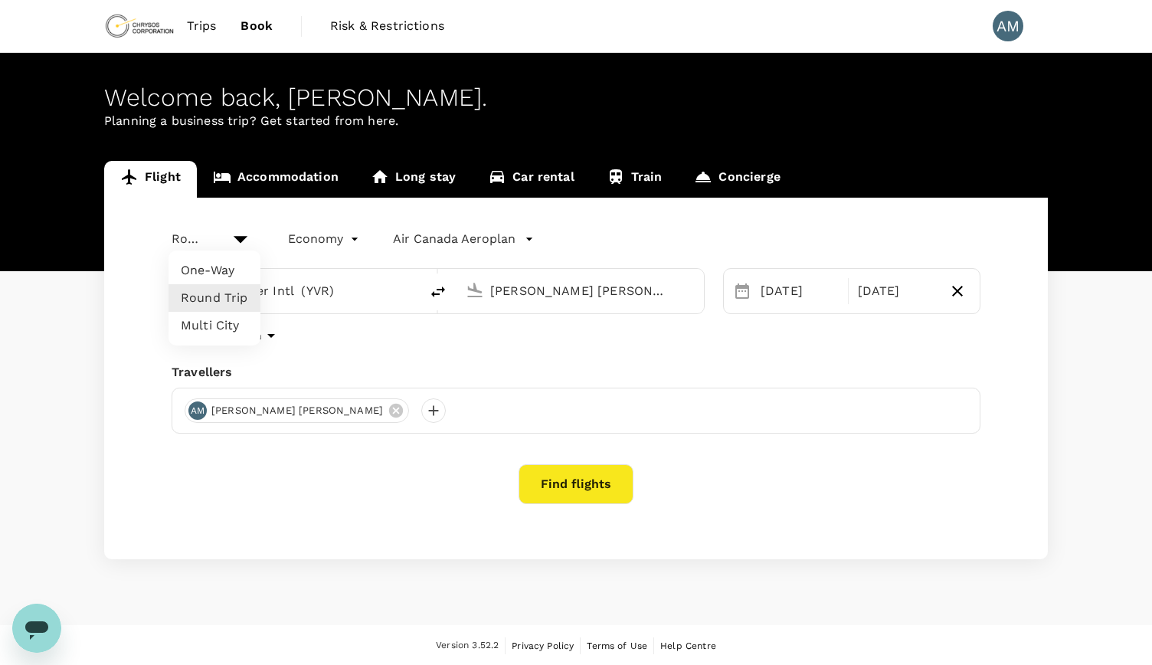
drag, startPoint x: 209, startPoint y: 330, endPoint x: 658, endPoint y: 368, distance: 450.2
click at [209, 329] on li "Multi City" at bounding box center [214, 326] width 92 height 28
type input "multicity"
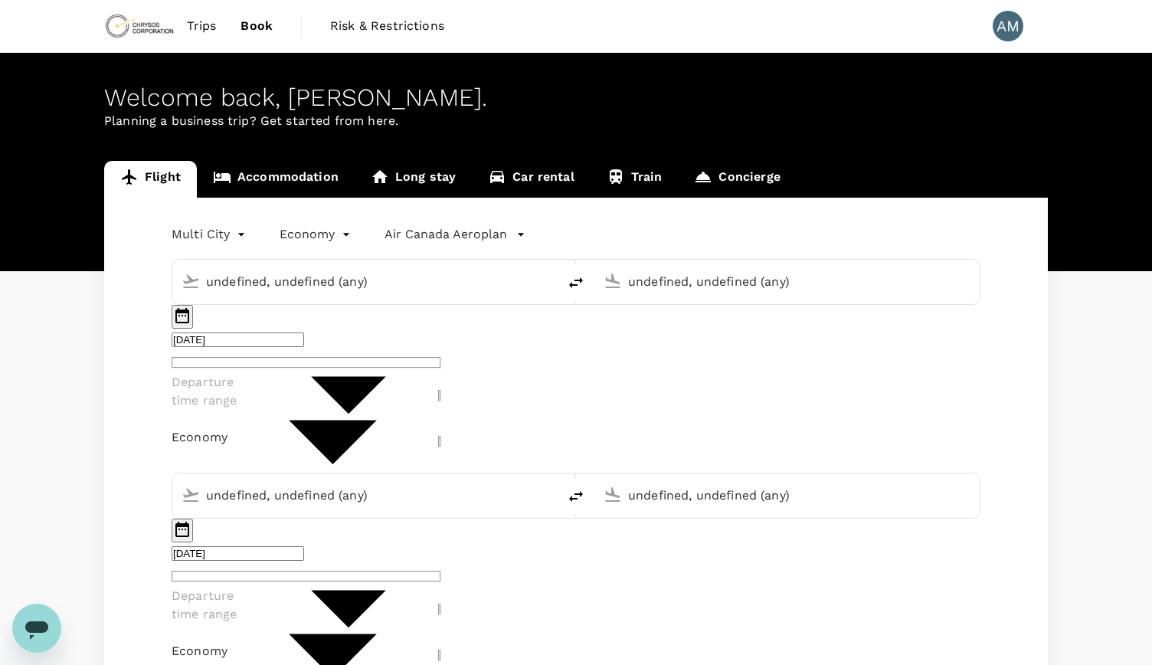
type input "Vancouver Intl (YVR)"
type input "[PERSON_NAME] [PERSON_NAME] Intl (YHM)"
type input "Vancouver Intl (YVR)"
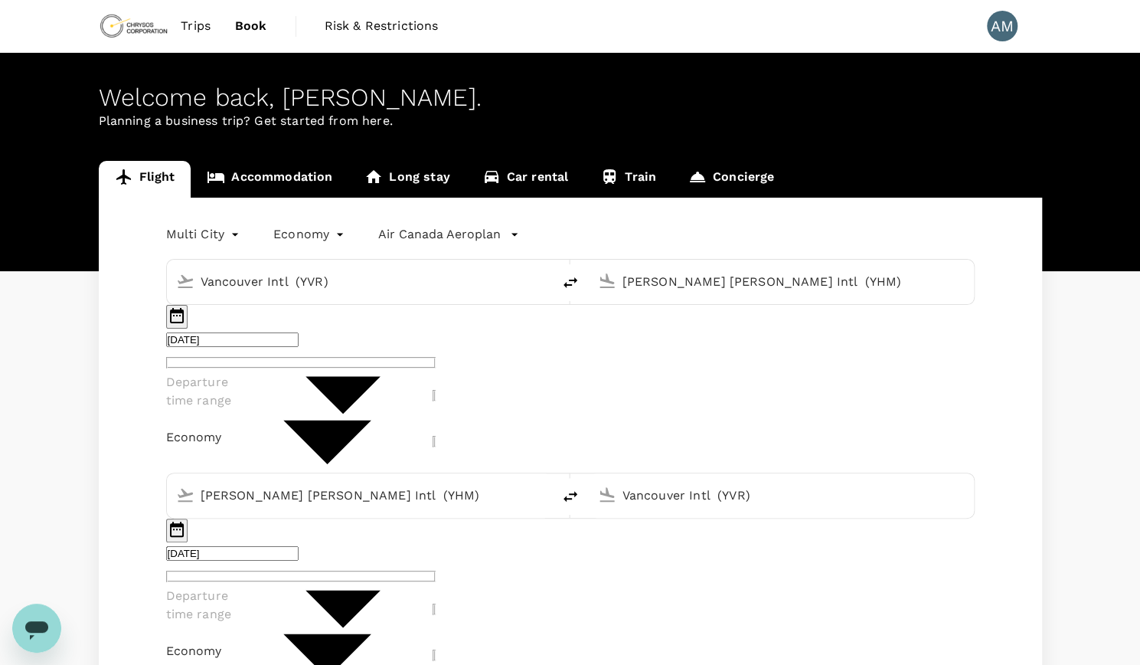
click at [763, 283] on input "[PERSON_NAME] [PERSON_NAME] Intl (YHM)" at bounding box center [781, 282] width 319 height 24
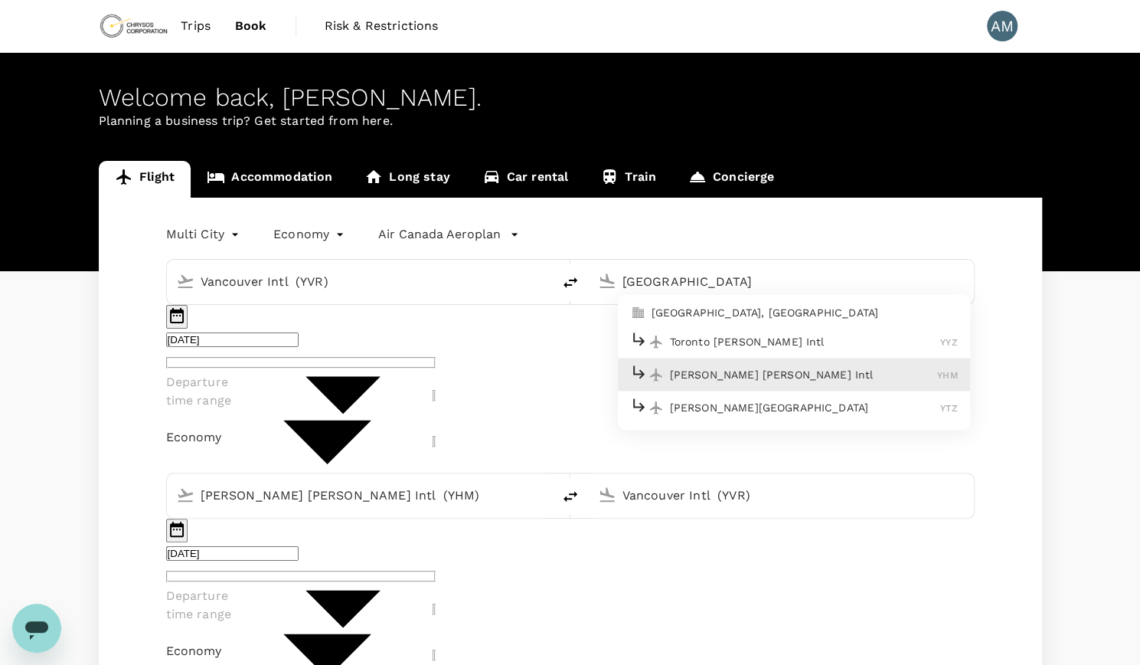
click at [787, 335] on p "Toronto [PERSON_NAME] Intl" at bounding box center [805, 341] width 271 height 15
type input "Toronto [PERSON_NAME] Intl (YYZ)"
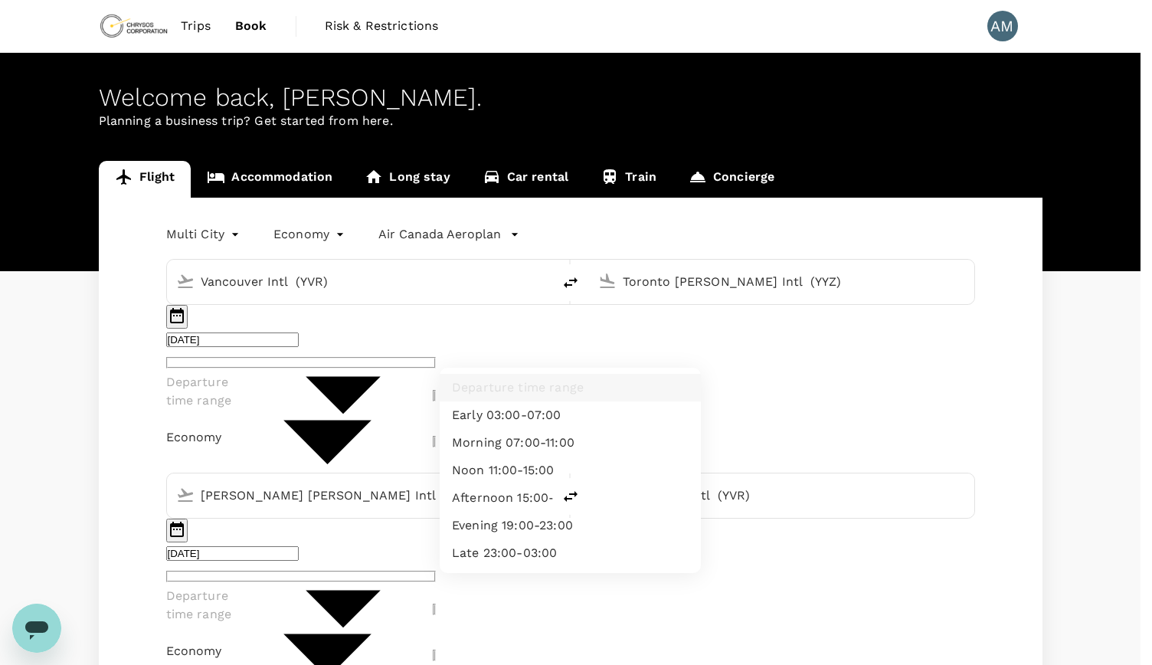
click at [622, 499] on li "Afternoon 15:00-19:00" at bounding box center [569, 498] width 261 height 28
type input "afternoon"
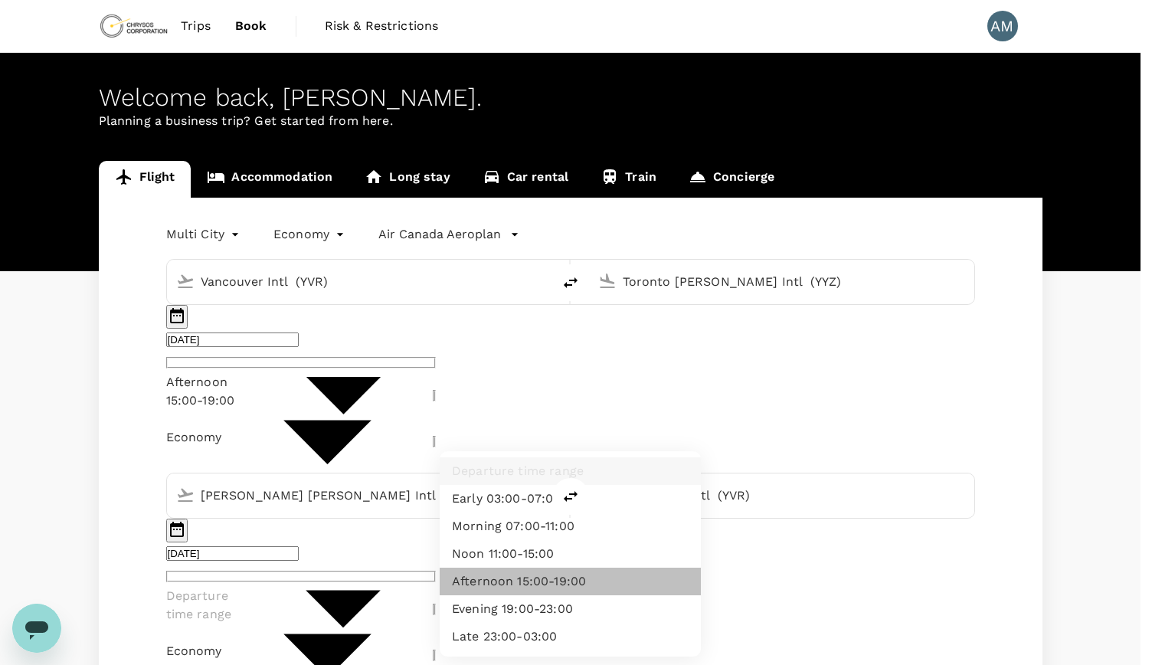
click at [602, 583] on li "Afternoon 15:00-19:00" at bounding box center [569, 581] width 261 height 28
type input "afternoon"
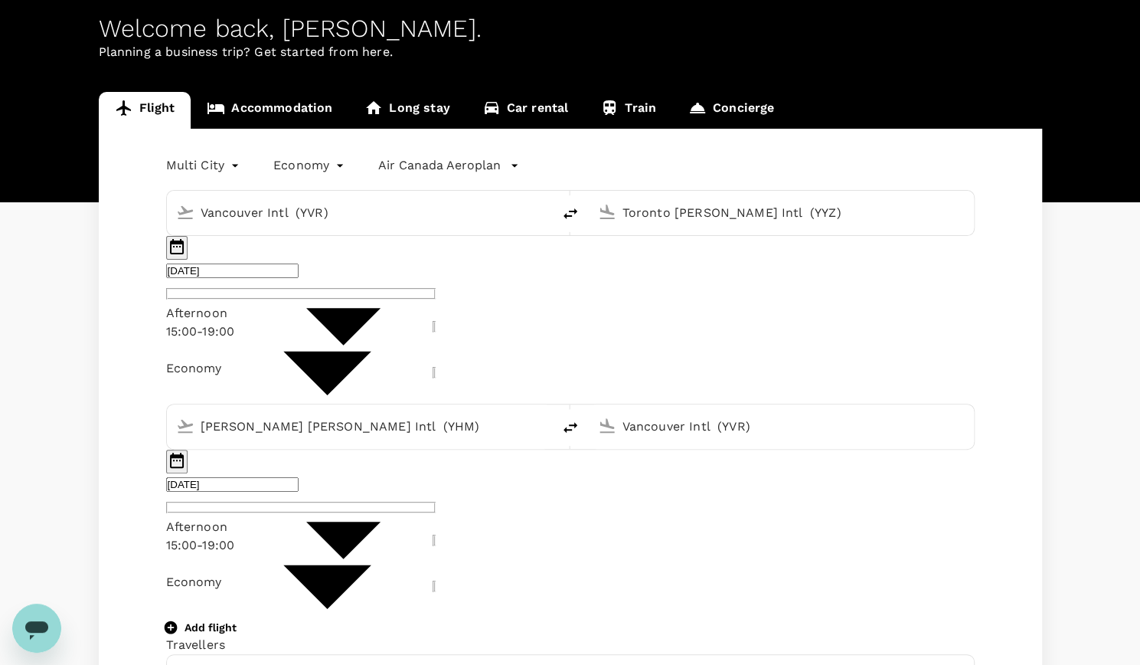
scroll to position [230, 0]
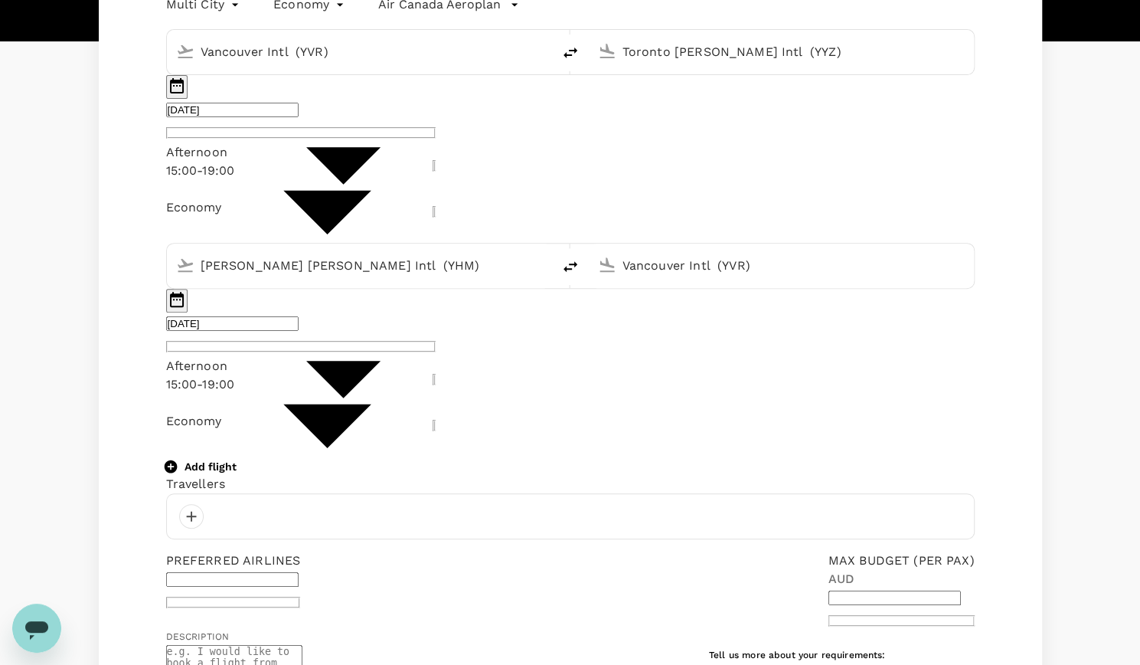
click at [185, 504] on div at bounding box center [191, 516] width 25 height 25
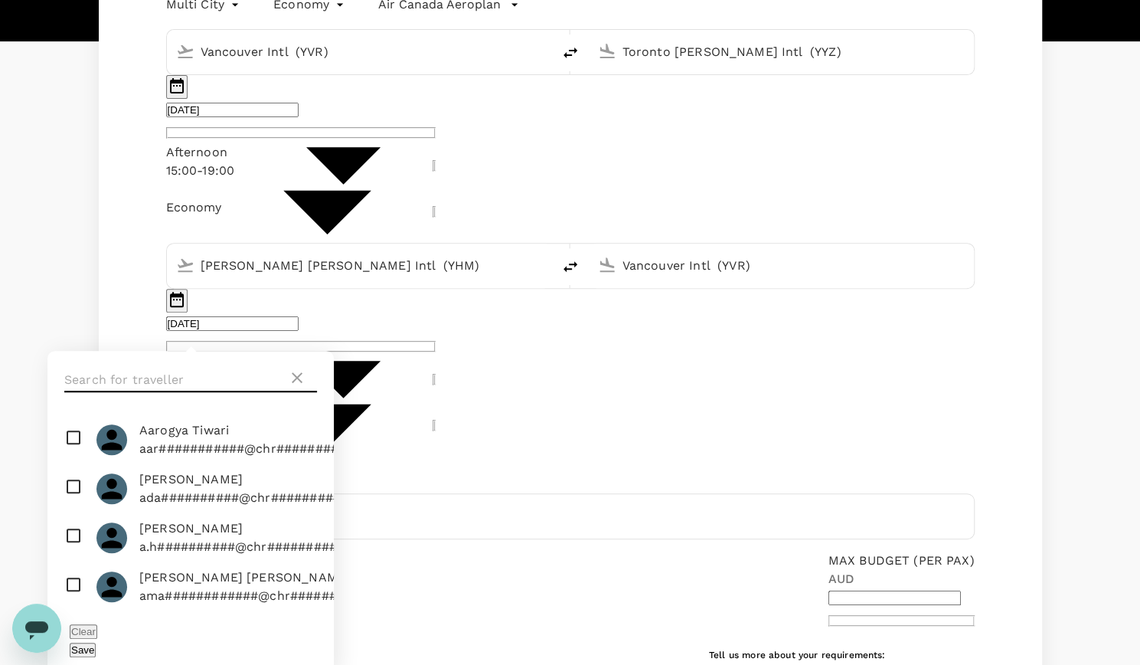
click at [191, 391] on input "text" at bounding box center [176, 380] width 224 height 25
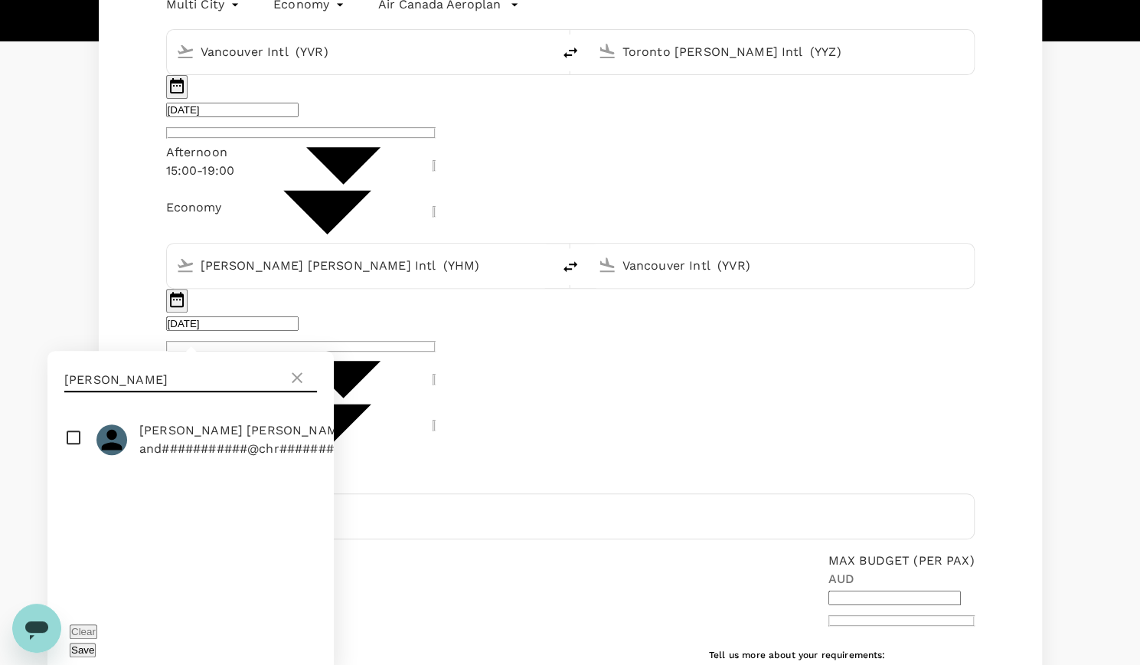
type input "[PERSON_NAME]"
click at [70, 448] on input "checkbox" at bounding box center [190, 439] width 286 height 49
checkbox input "true"
click at [301, 545] on div "Preferred Airlines ​" at bounding box center [230, 585] width 141 height 81
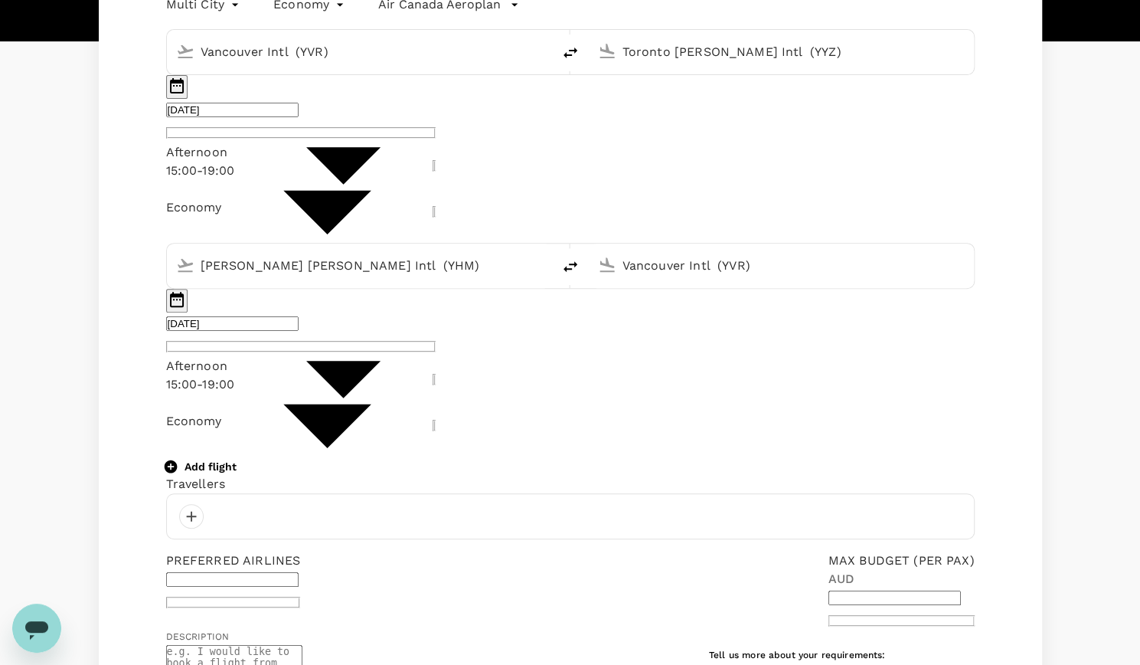
click at [315, 493] on div at bounding box center [570, 516] width 809 height 46
click at [191, 504] on div at bounding box center [191, 516] width 25 height 25
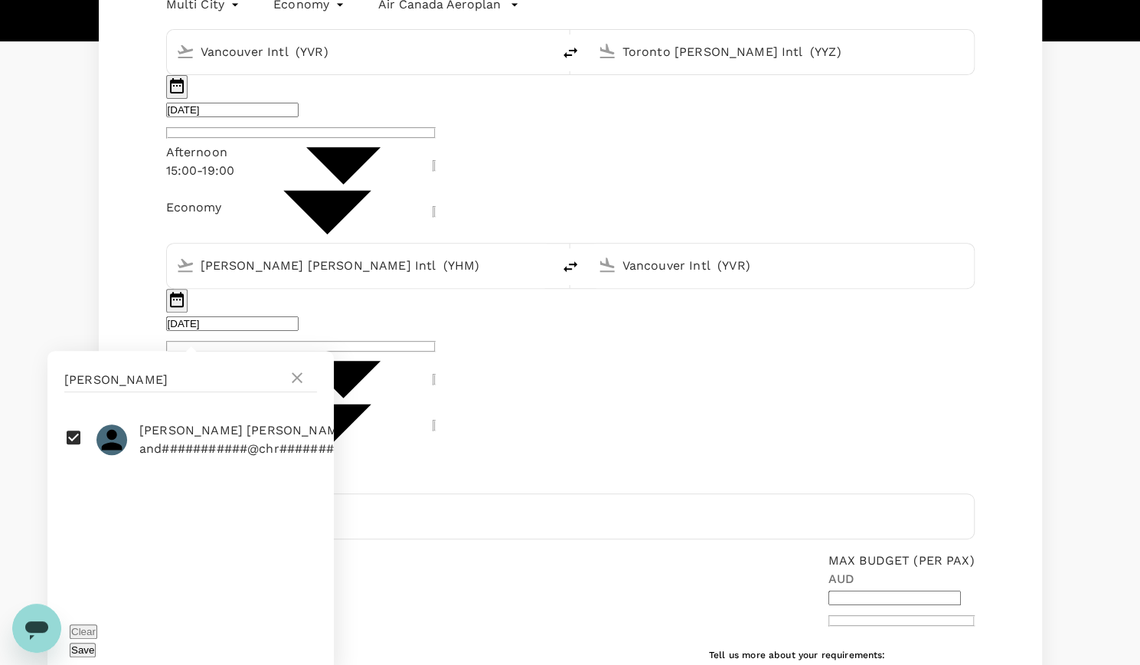
click at [204, 439] on span "[PERSON_NAME] [PERSON_NAME]" at bounding box center [256, 430] width 234 height 18
checkbox input "false"
click at [1009, 399] on div "Multi City multicity Economy economy Air [GEOGRAPHIC_DATA] Aeroplan Vancouver I…" at bounding box center [570, 520] width 943 height 1105
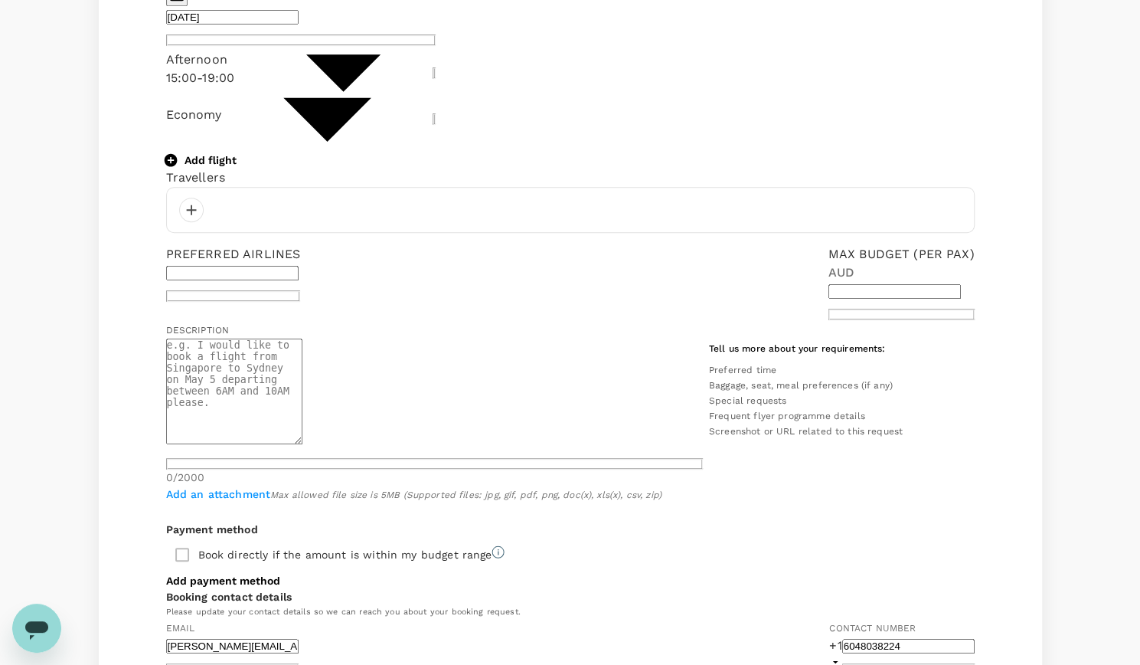
scroll to position [459, 0]
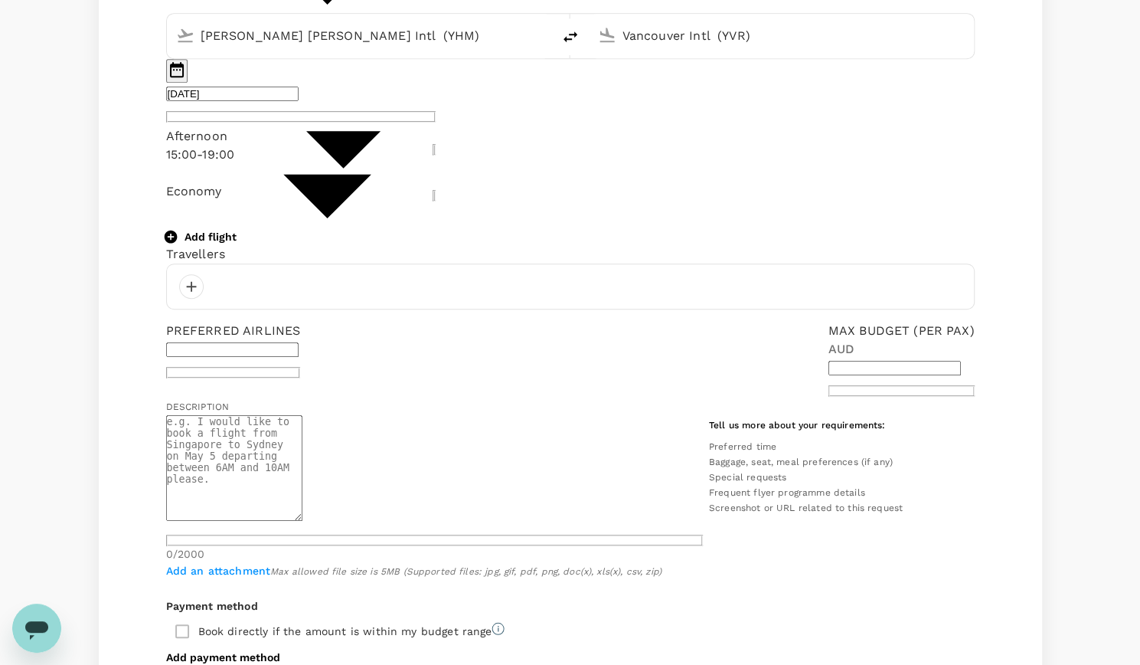
click at [216, 397] on div "Description x ​ 0 /2000 Tell us more about your requirements : Preferred time B…" at bounding box center [570, 479] width 809 height 165
click at [227, 342] on input "text" at bounding box center [232, 349] width 132 height 15
click at [302, 415] on textarea at bounding box center [234, 468] width 136 height 106
click at [299, 342] on input "text" at bounding box center [232, 349] width 132 height 15
type input "Air Canada"
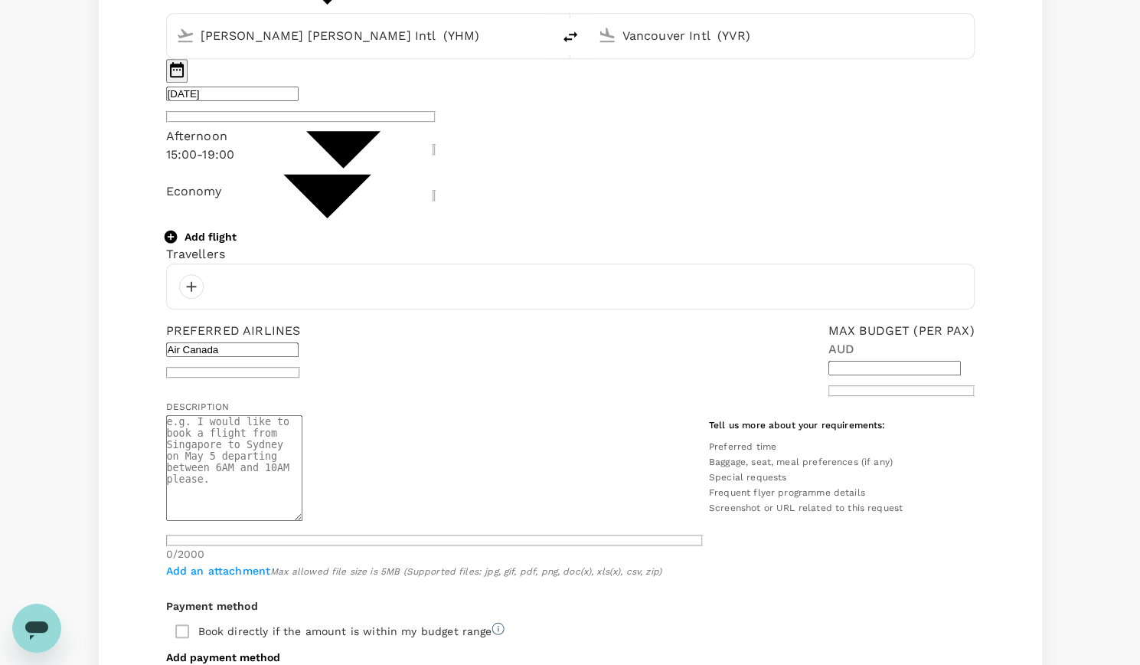
click at [302, 415] on textarea at bounding box center [234, 468] width 136 height 106
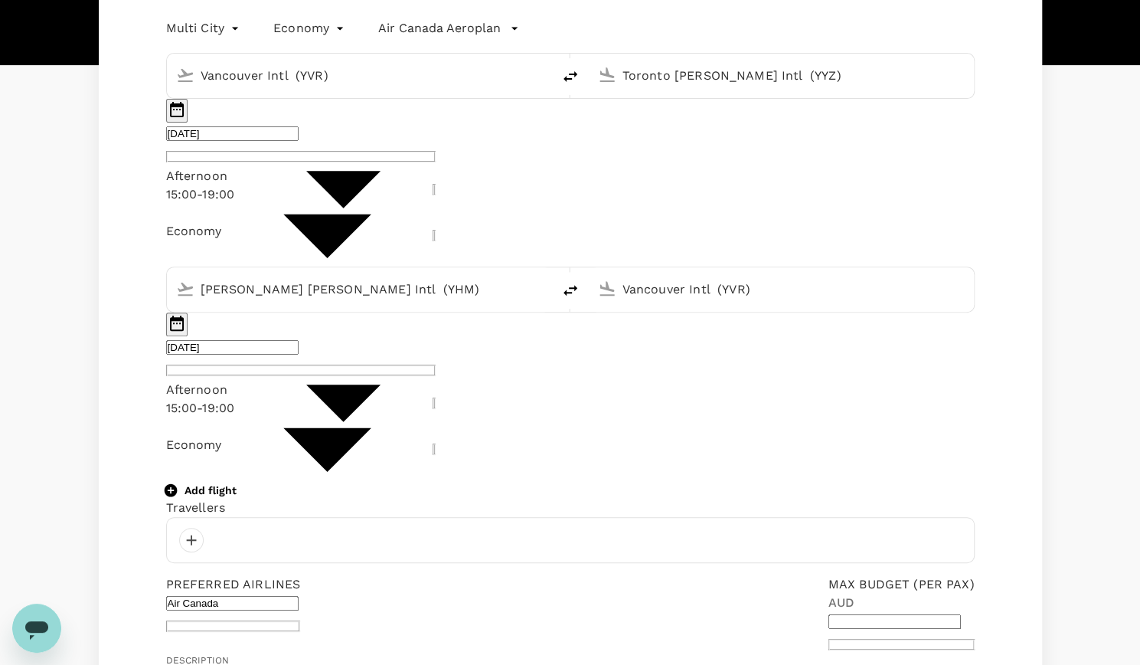
scroll to position [230, 0]
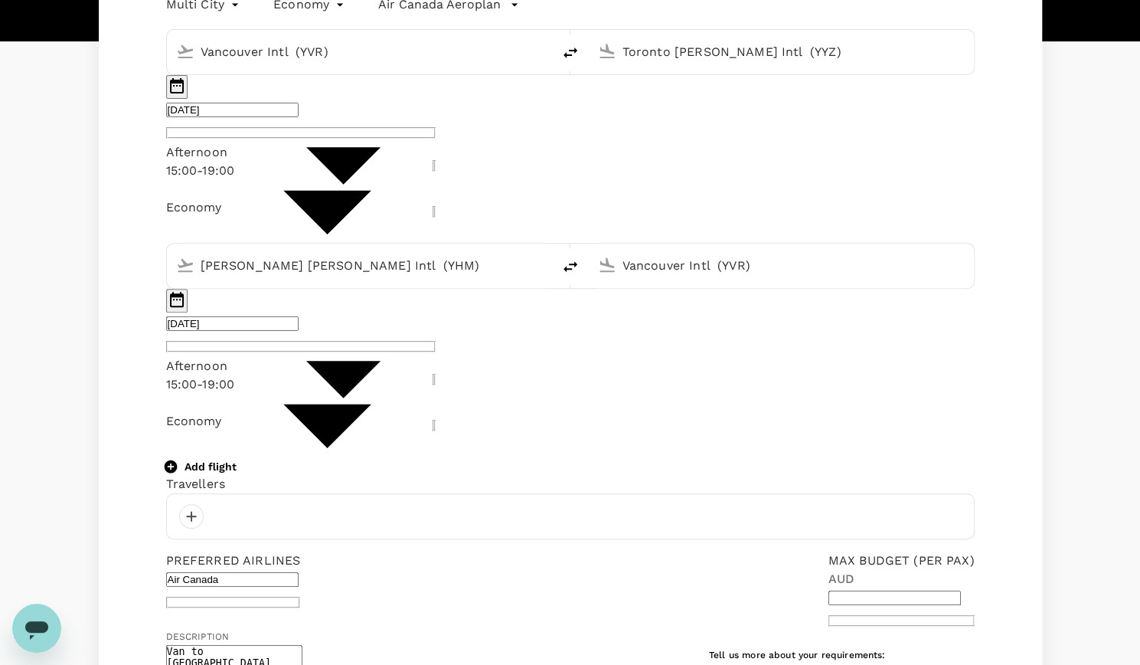
drag, startPoint x: 424, startPoint y: 498, endPoint x: 576, endPoint y: 498, distance: 151.6
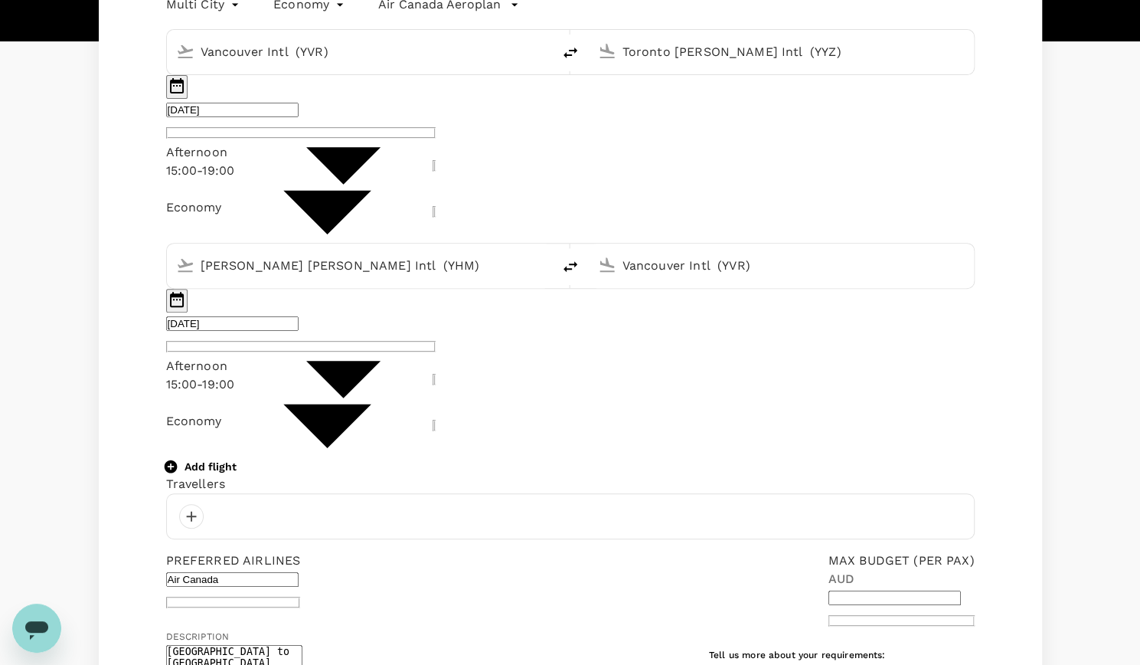
drag, startPoint x: 421, startPoint y: 503, endPoint x: 466, endPoint y: 500, distance: 44.5
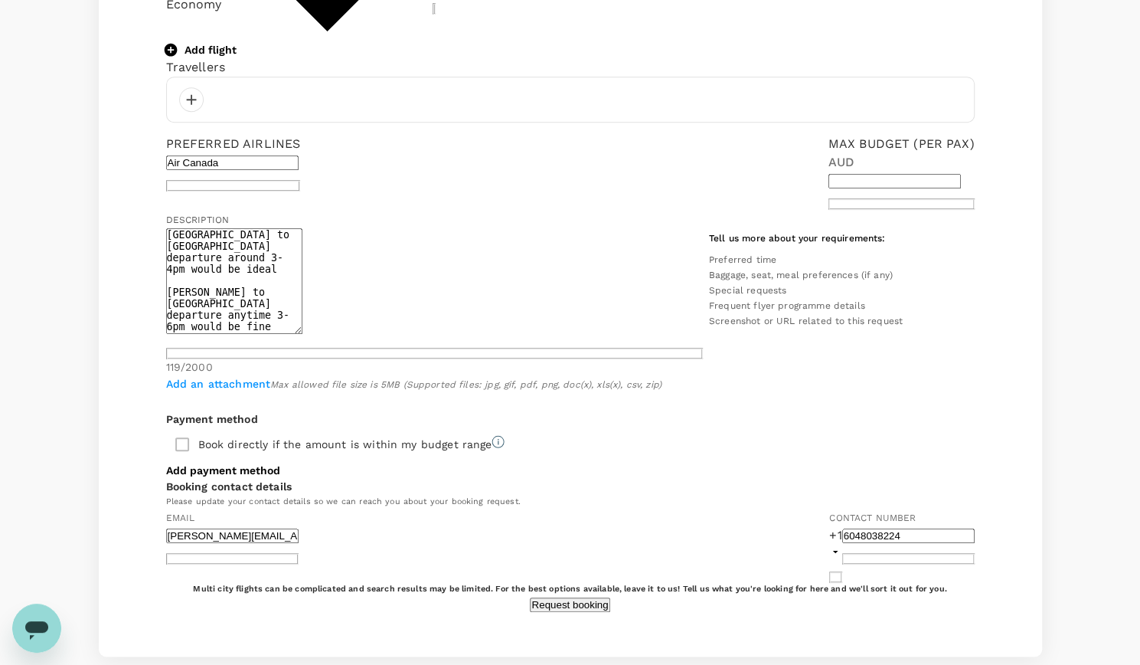
scroll to position [689, 0]
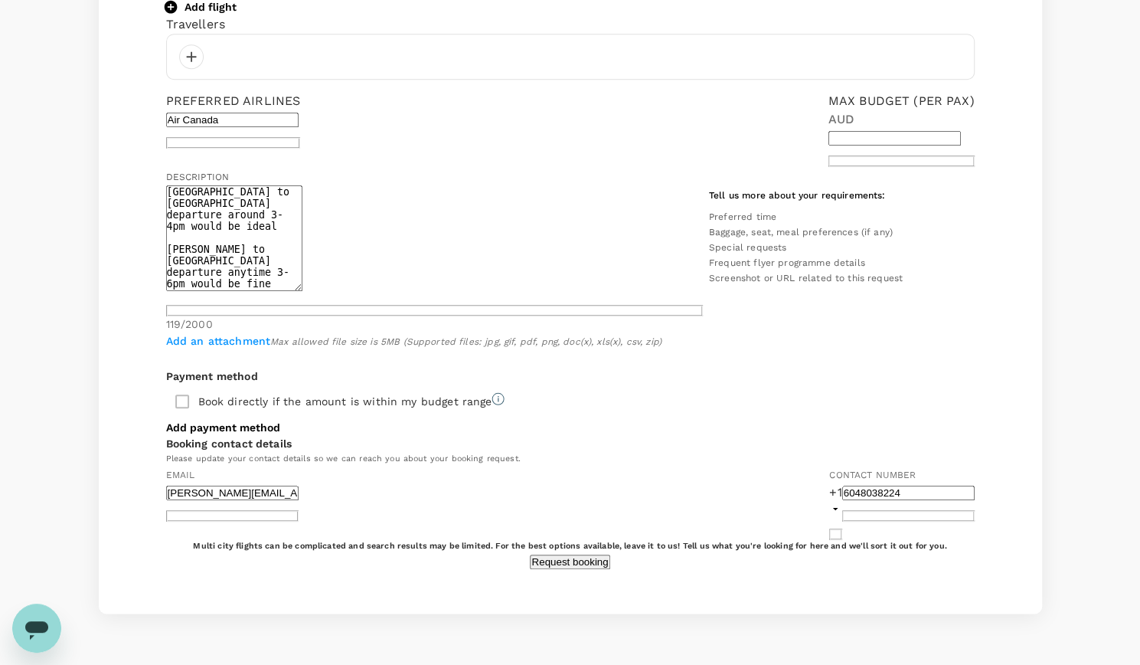
type textarea "[GEOGRAPHIC_DATA] to [GEOGRAPHIC_DATA] departure around 3-4pm would be ideal [P…"
click at [662, 336] on span "Max allowed file size is 5MB (Supported files: jpg, gif, pdf, png, doc(x), xls(…" at bounding box center [465, 341] width 391 height 11
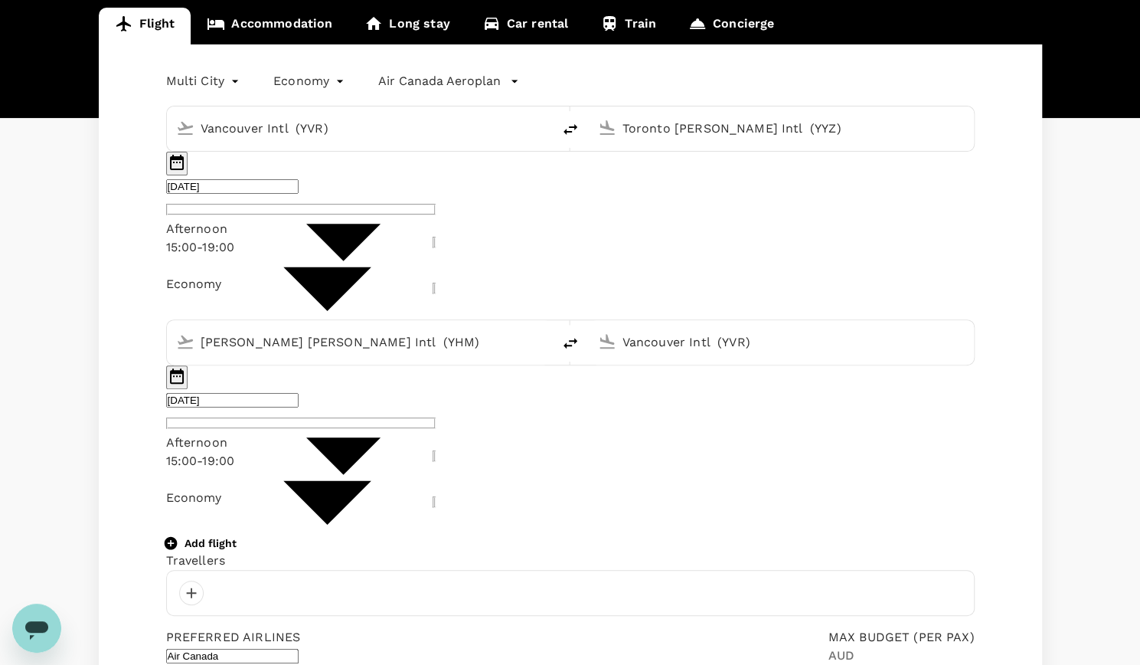
scroll to position [0, 0]
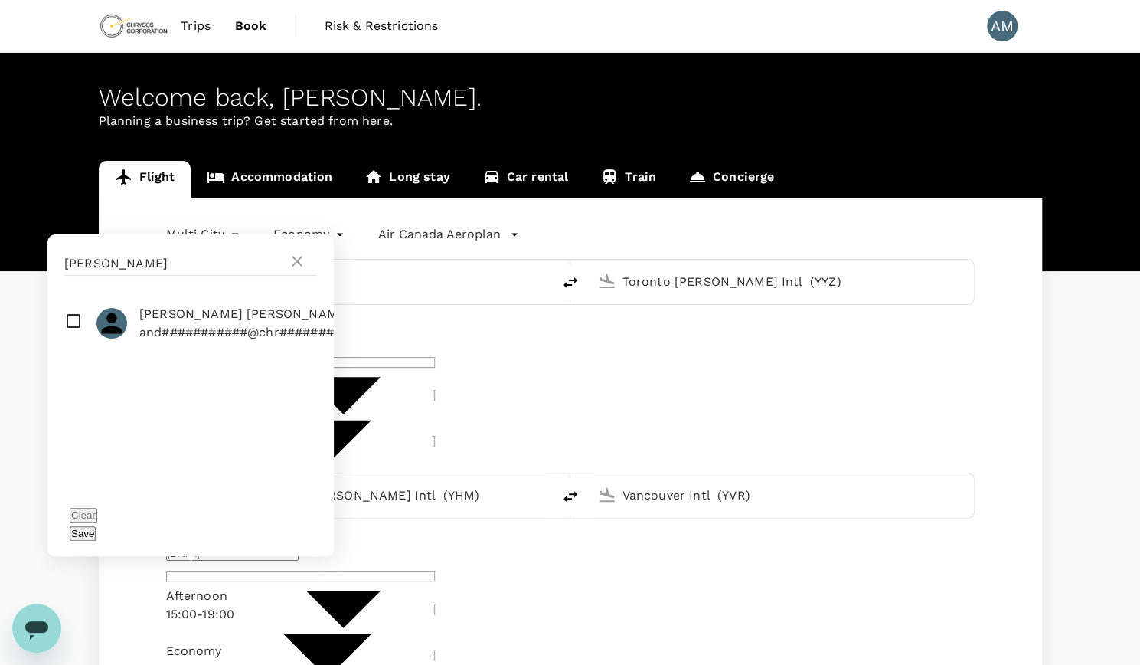
click at [96, 535] on button "Save" at bounding box center [83, 533] width 26 height 15
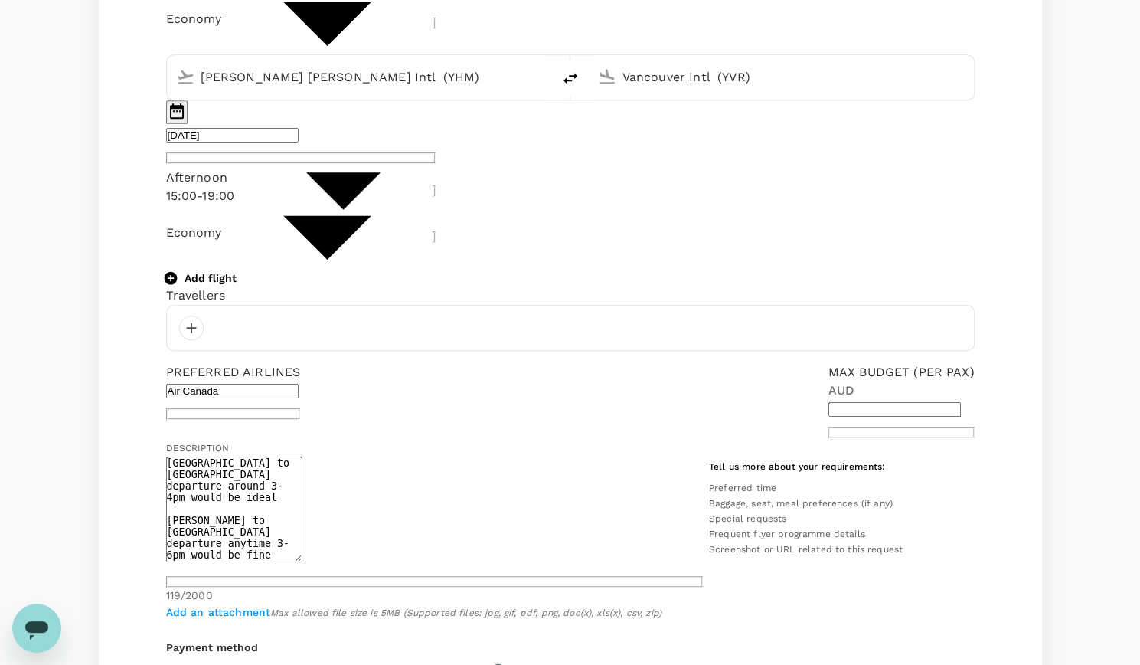
scroll to position [689, 0]
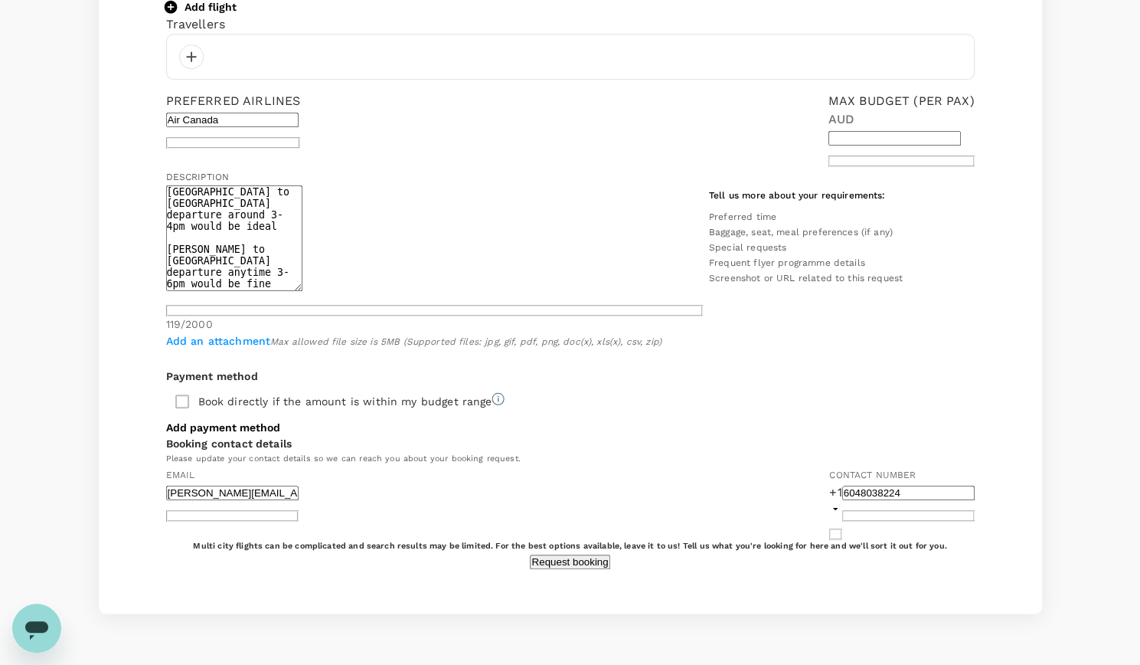
click at [588, 554] on button "Request booking" at bounding box center [570, 561] width 80 height 15
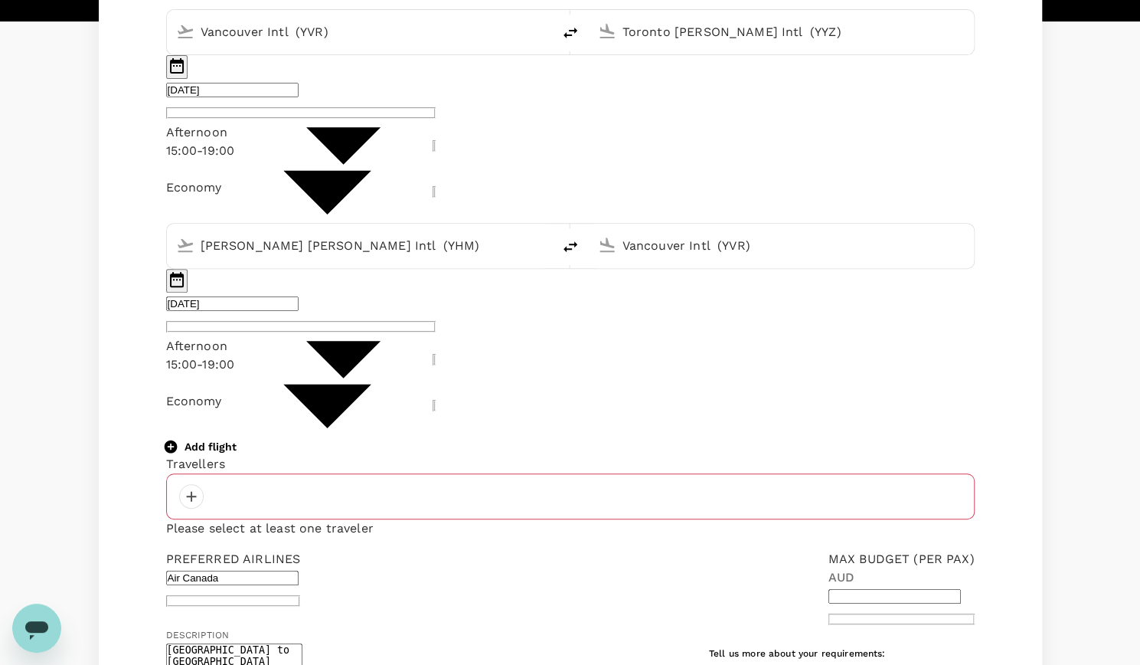
scroll to position [247, 0]
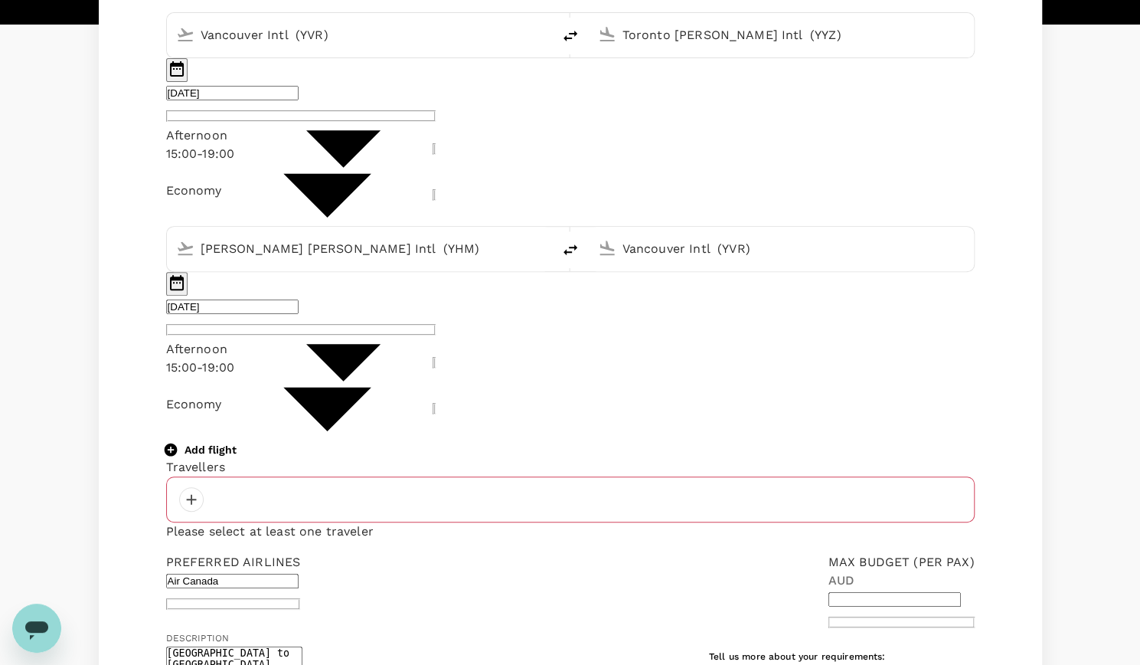
click at [254, 476] on div at bounding box center [570, 499] width 809 height 46
click at [197, 487] on div at bounding box center [191, 499] width 25 height 25
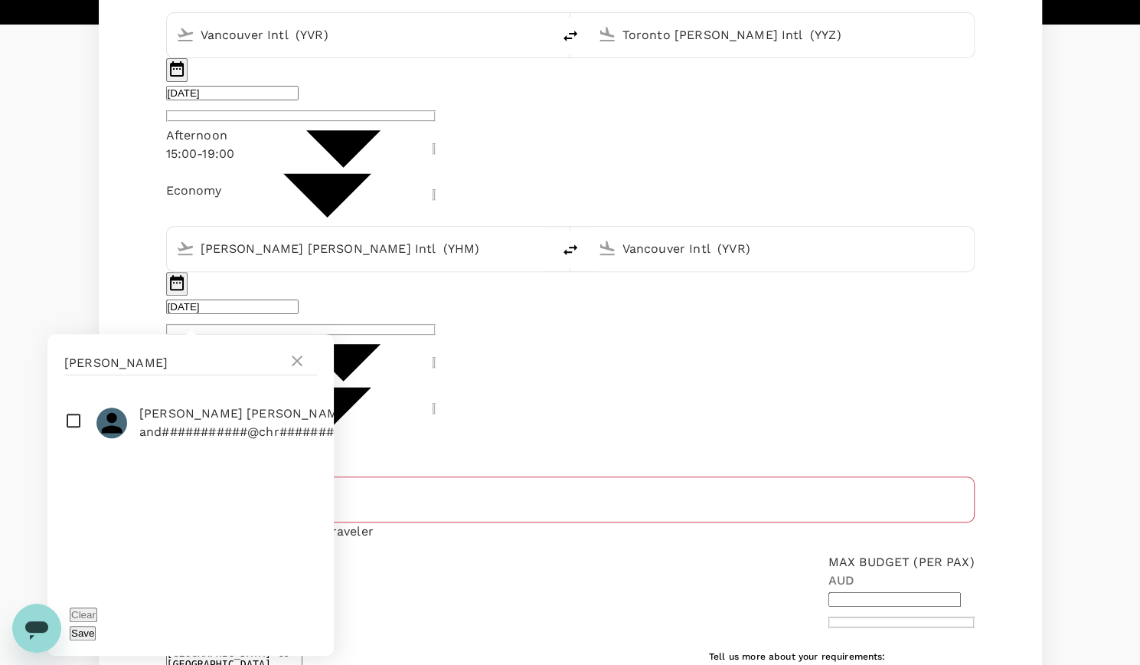
click at [66, 420] on input "checkbox" at bounding box center [190, 422] width 286 height 49
checkbox input "true"
click at [96, 626] on button "Save" at bounding box center [83, 633] width 26 height 15
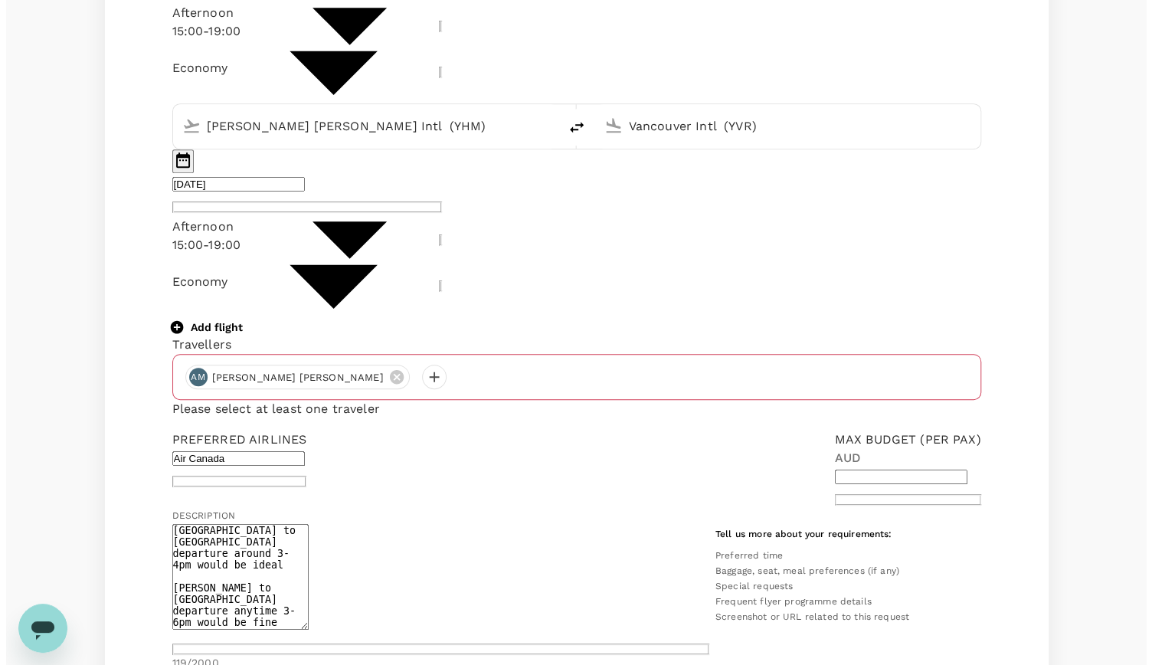
scroll to position [719, 0]
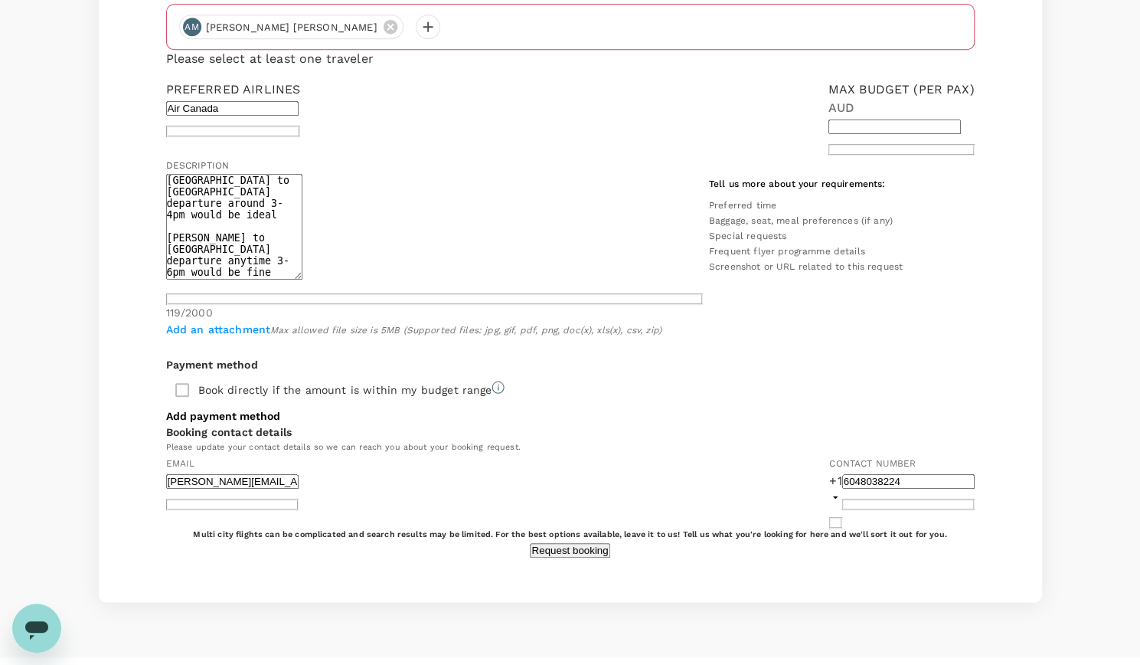
click at [603, 543] on button "Request booking" at bounding box center [570, 550] width 80 height 15
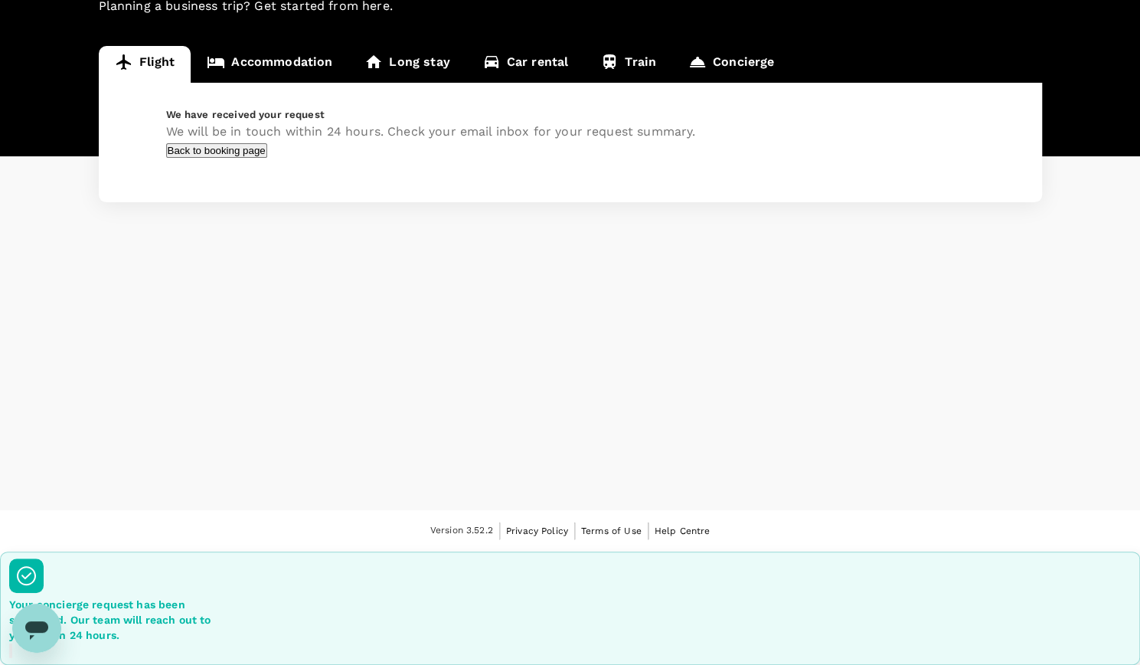
scroll to position [0, 0]
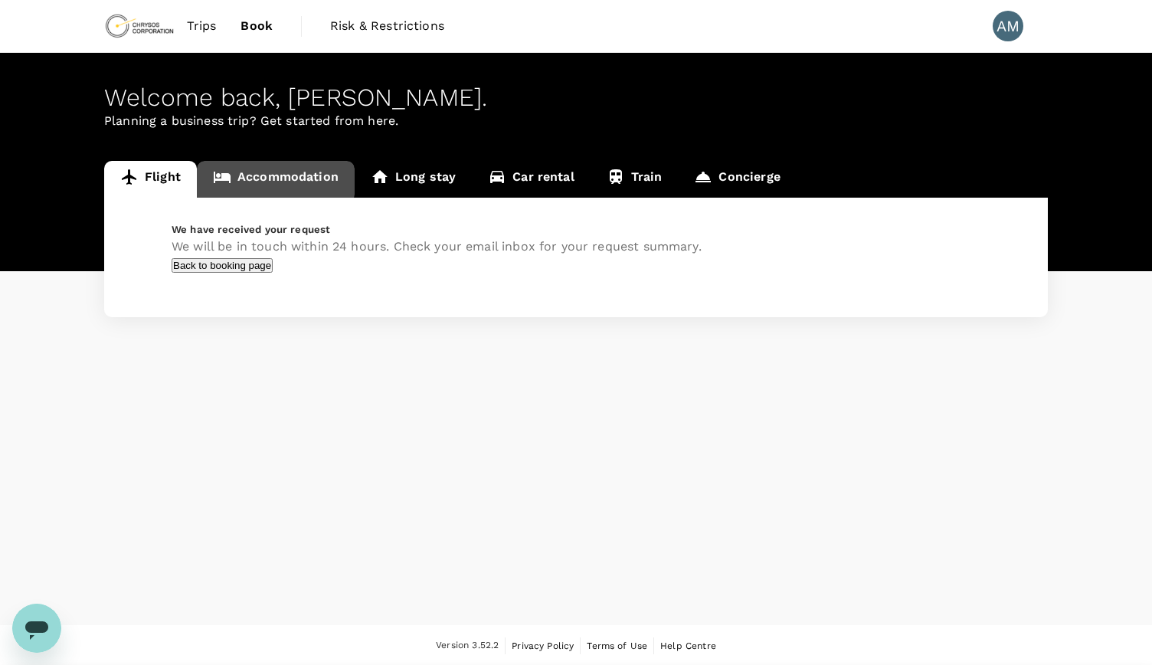
click at [266, 177] on link "Accommodation" at bounding box center [276, 179] width 158 height 37
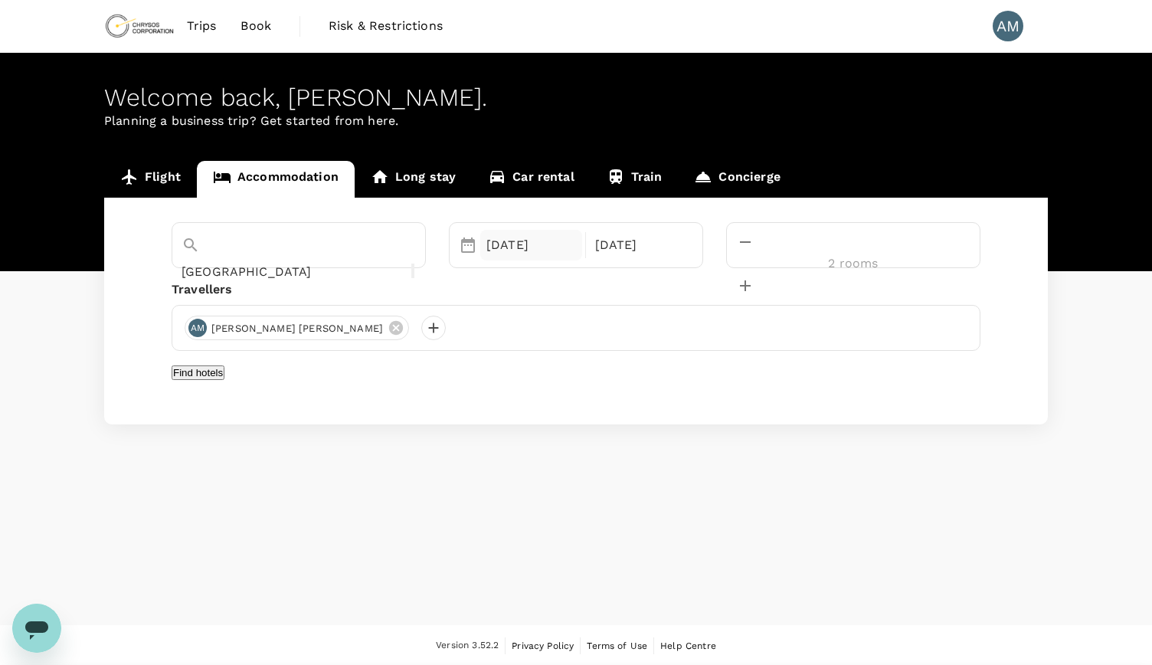
click at [582, 246] on div "[DATE]" at bounding box center [531, 245] width 102 height 31
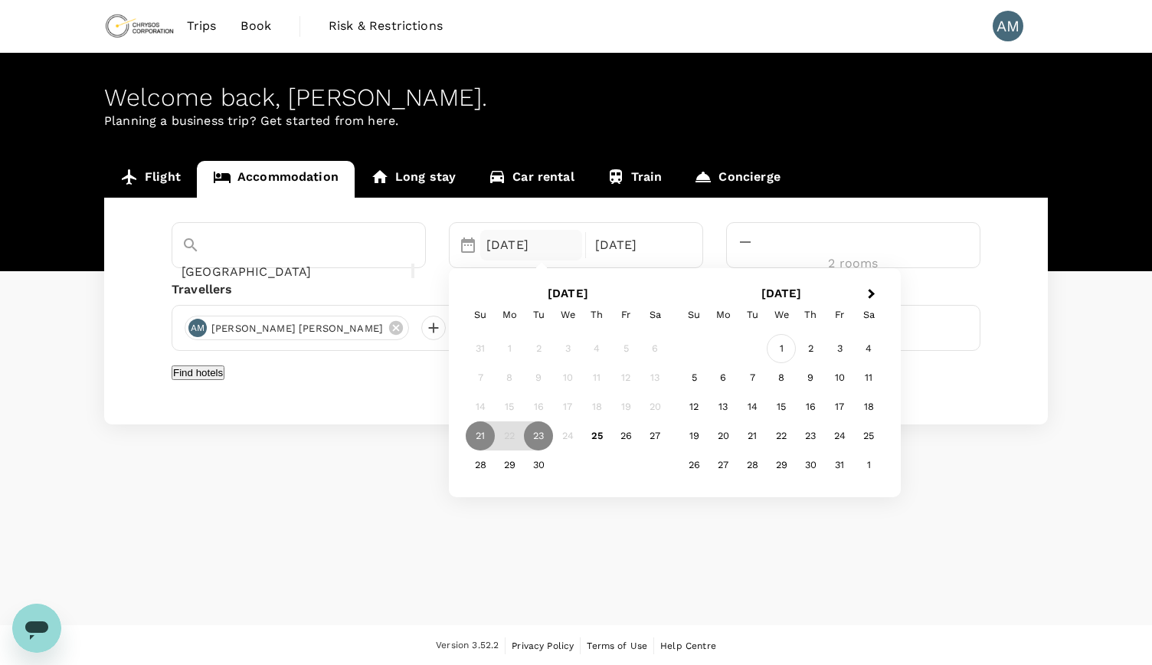
click at [795, 348] on div "1" at bounding box center [780, 349] width 29 height 29
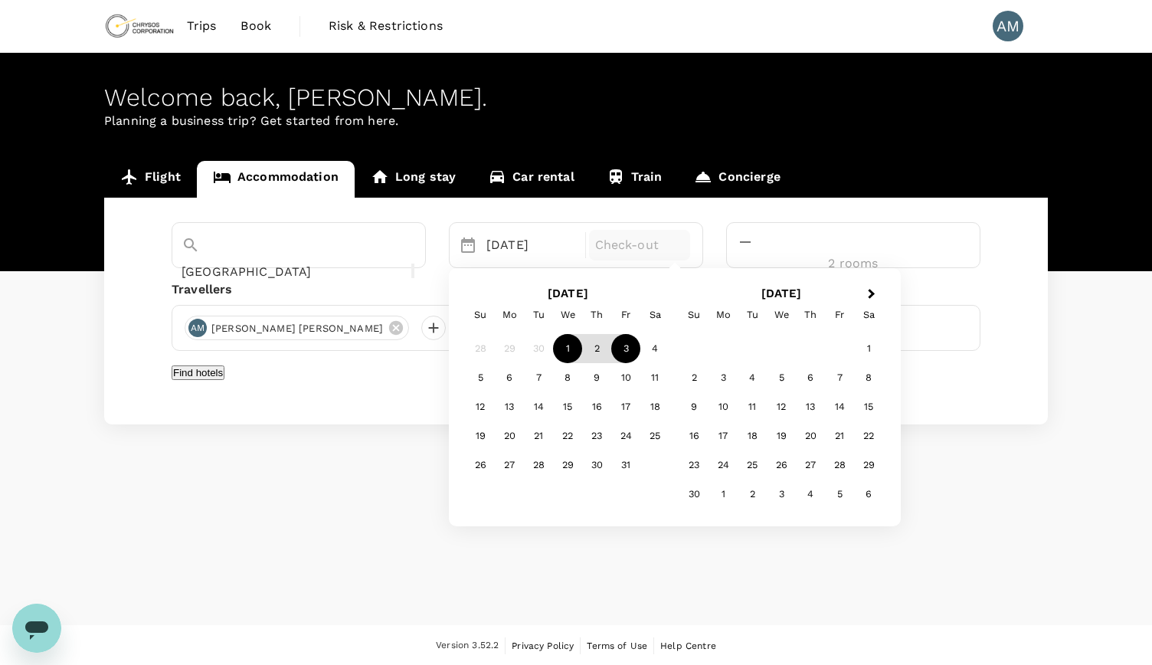
click at [640, 347] on div "3" at bounding box center [625, 349] width 29 height 29
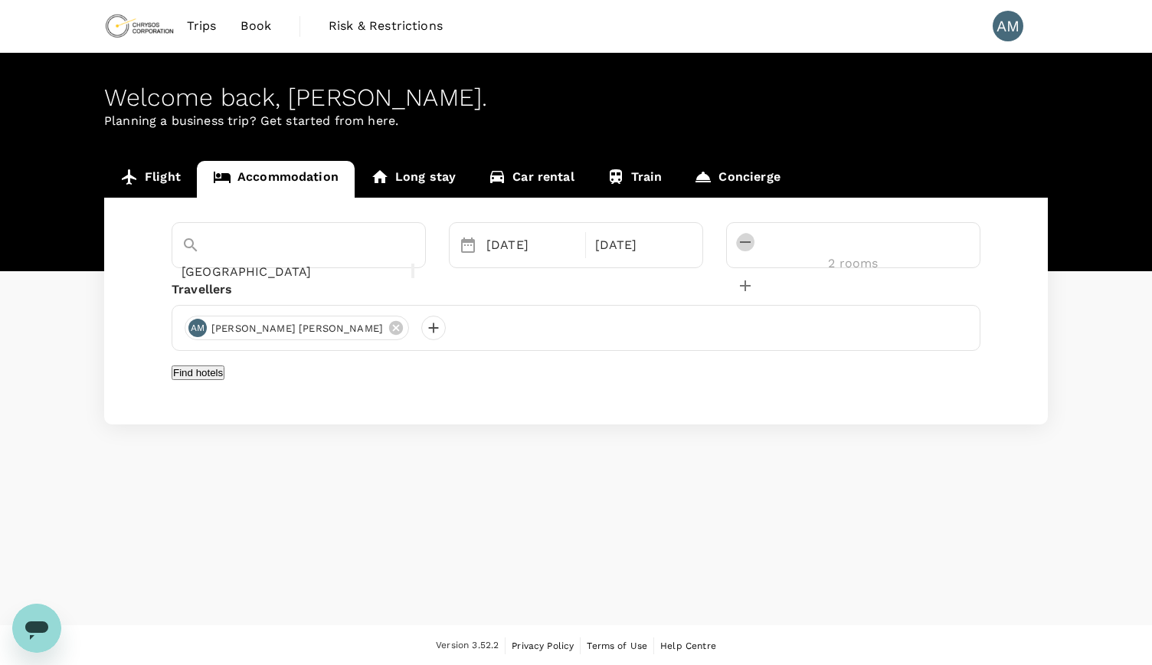
click at [754, 246] on icon "decrease" at bounding box center [745, 242] width 18 height 18
type input "1 room"
click at [224, 380] on button "Find hotels" at bounding box center [198, 372] width 53 height 15
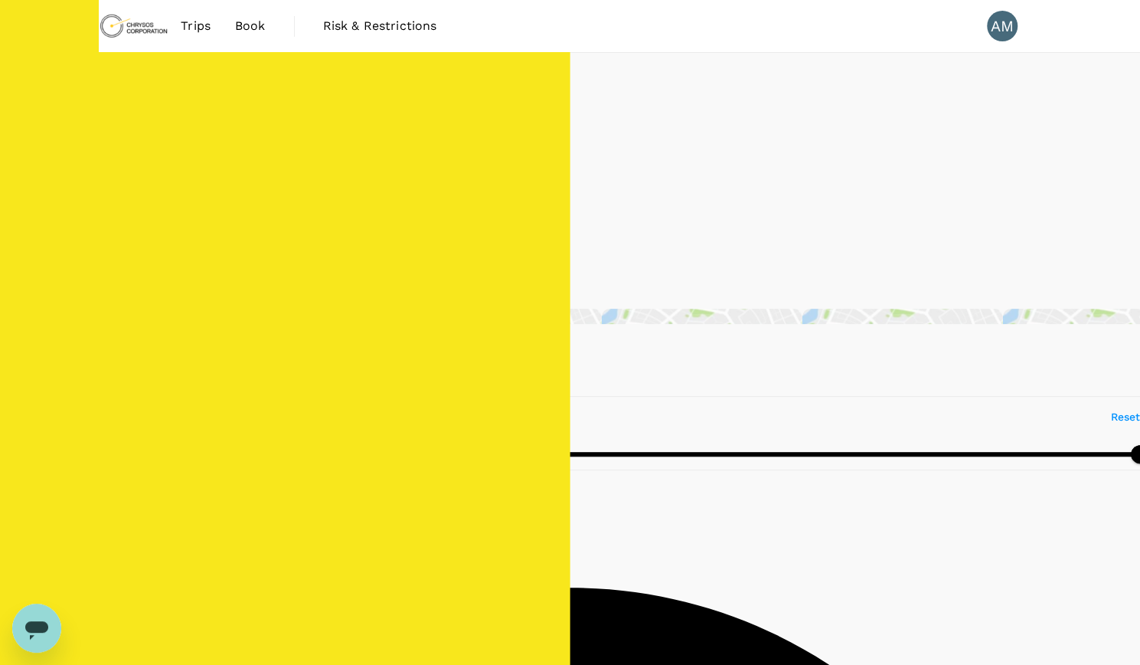
type input "598.86"
type input "AUD"
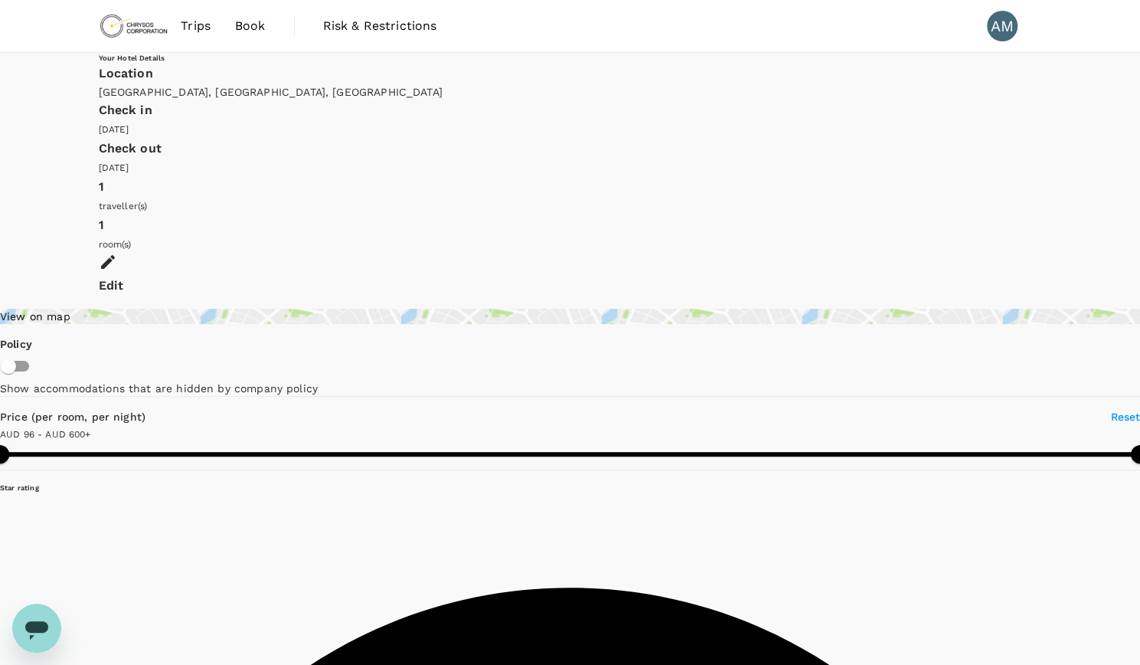
type input "598.86"
